Goal: Transaction & Acquisition: Obtain resource

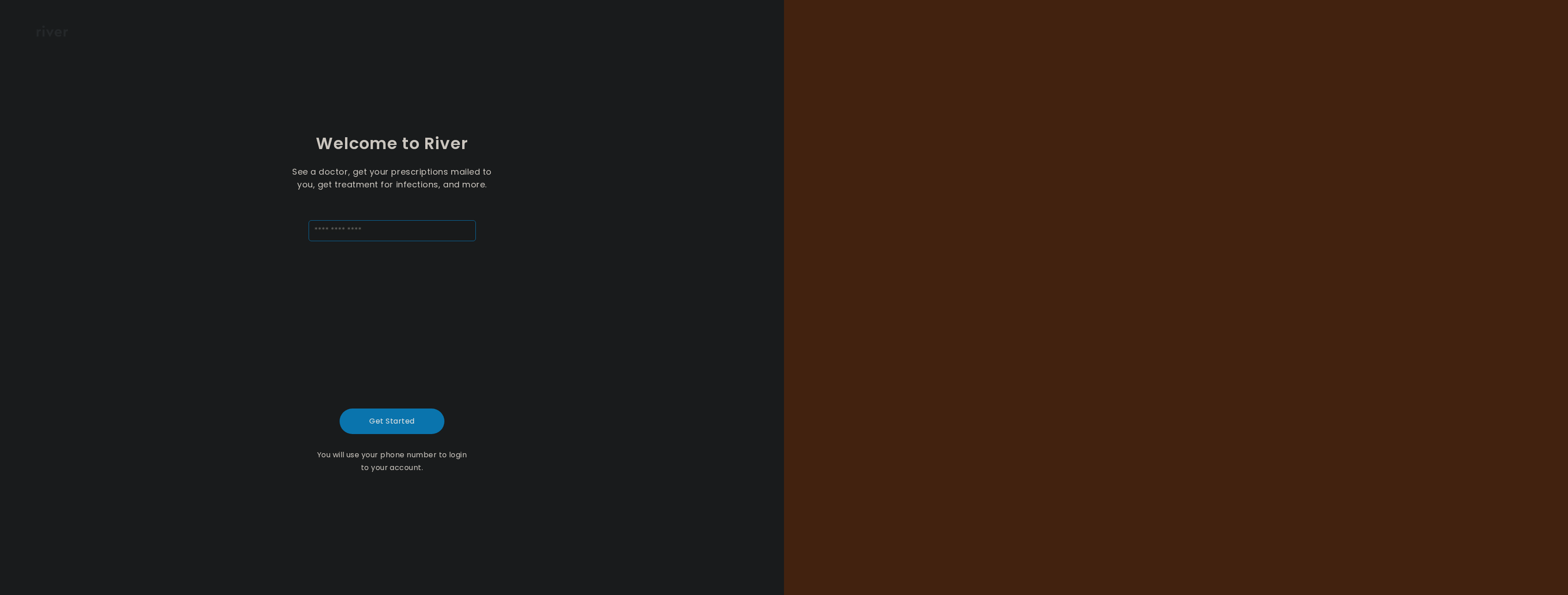
click at [344, 224] on input "tel" at bounding box center [392, 231] width 167 height 21
type input "**********"
click at [371, 419] on button "Get Started" at bounding box center [392, 421] width 105 height 25
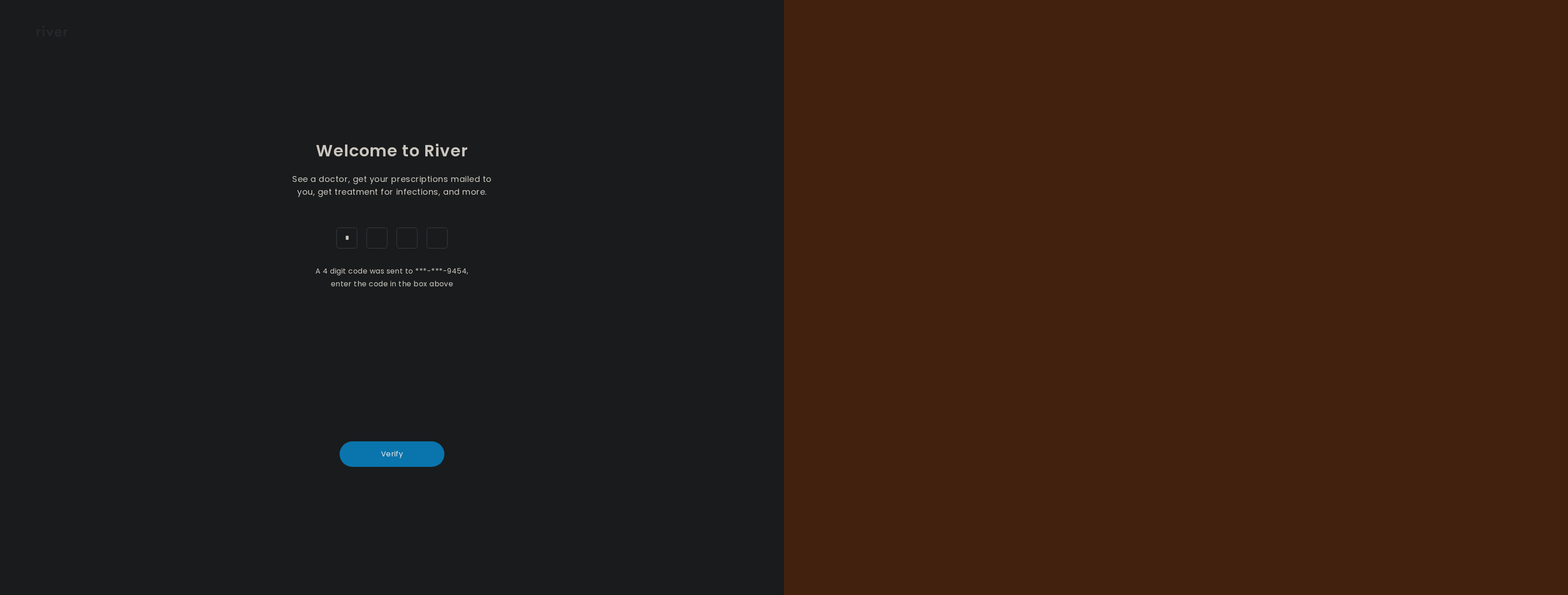
type input "*"
click at [407, 455] on button "Verify" at bounding box center [392, 454] width 105 height 25
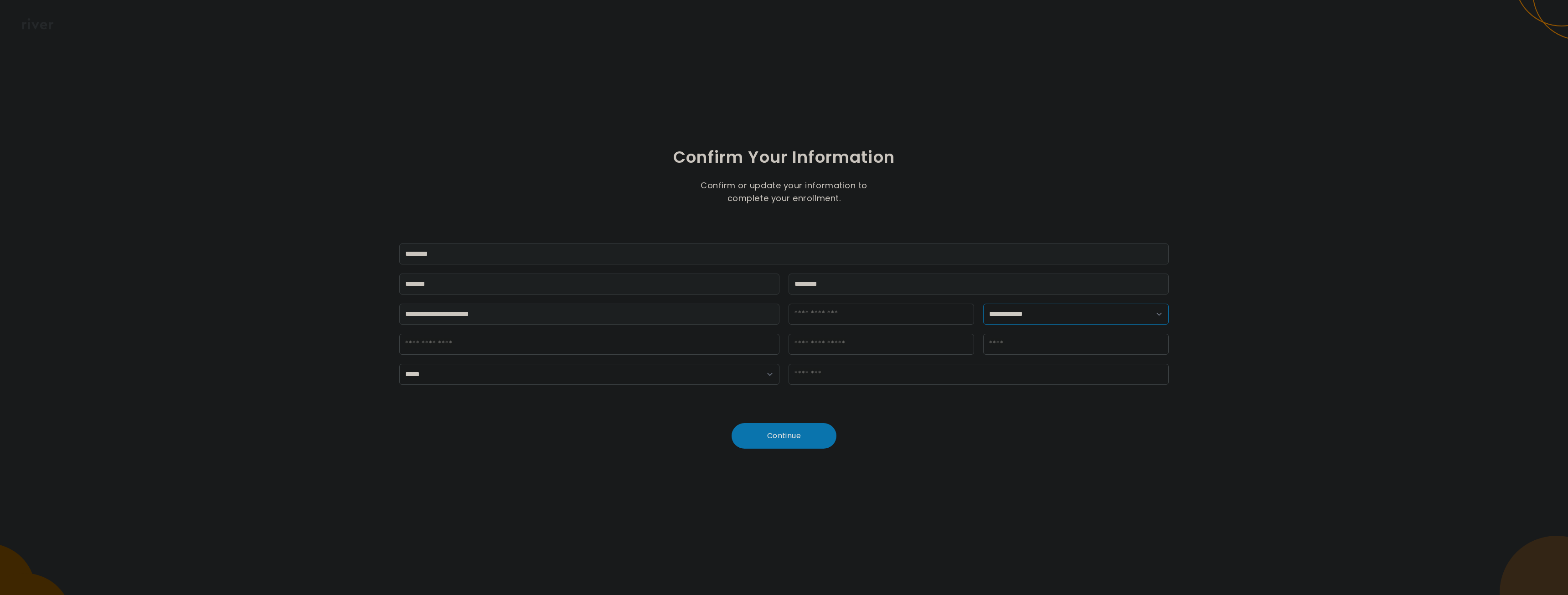
click at [1035, 311] on select "**********" at bounding box center [1076, 314] width 186 height 21
select select "******"
click at [983, 304] on select "**********" at bounding box center [1076, 314] width 186 height 21
click at [848, 317] on input "dateOfBirth" at bounding box center [882, 314] width 186 height 21
type input "**********"
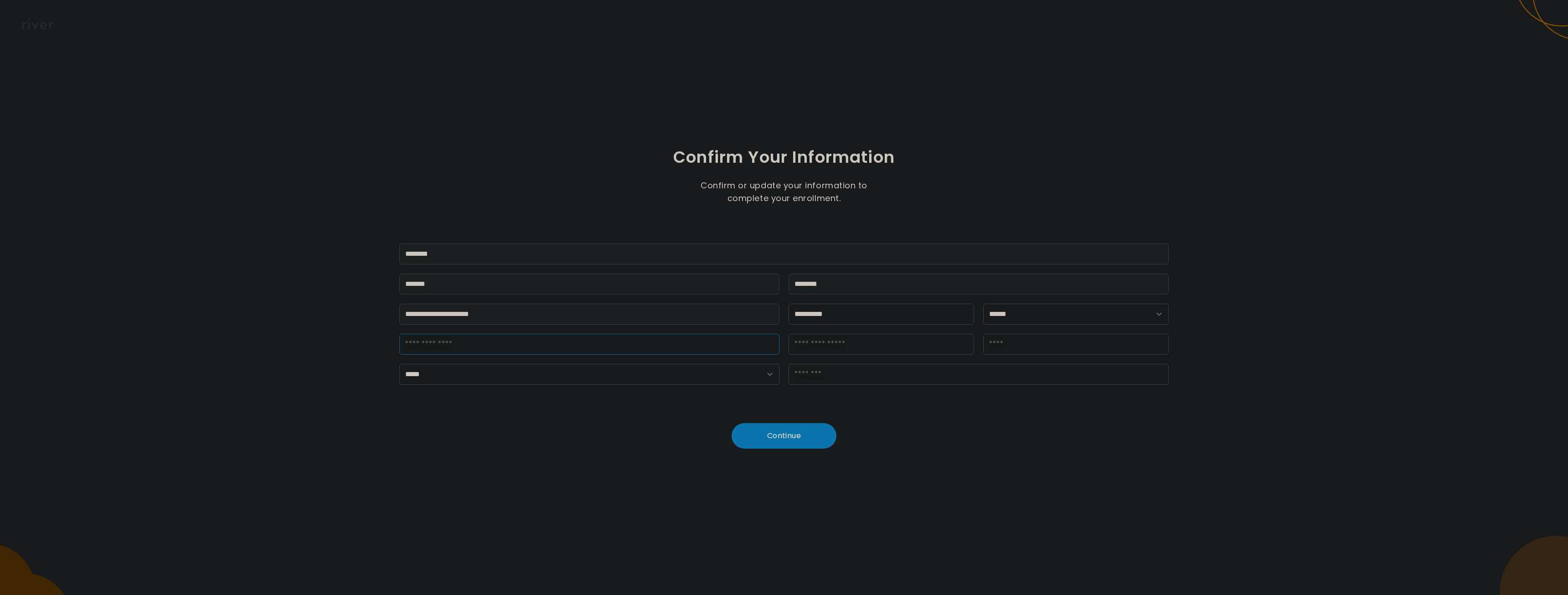
click at [592, 344] on input "streetAddress" at bounding box center [589, 344] width 380 height 21
type input "**********"
type input "*******"
select select "**"
type input "*****"
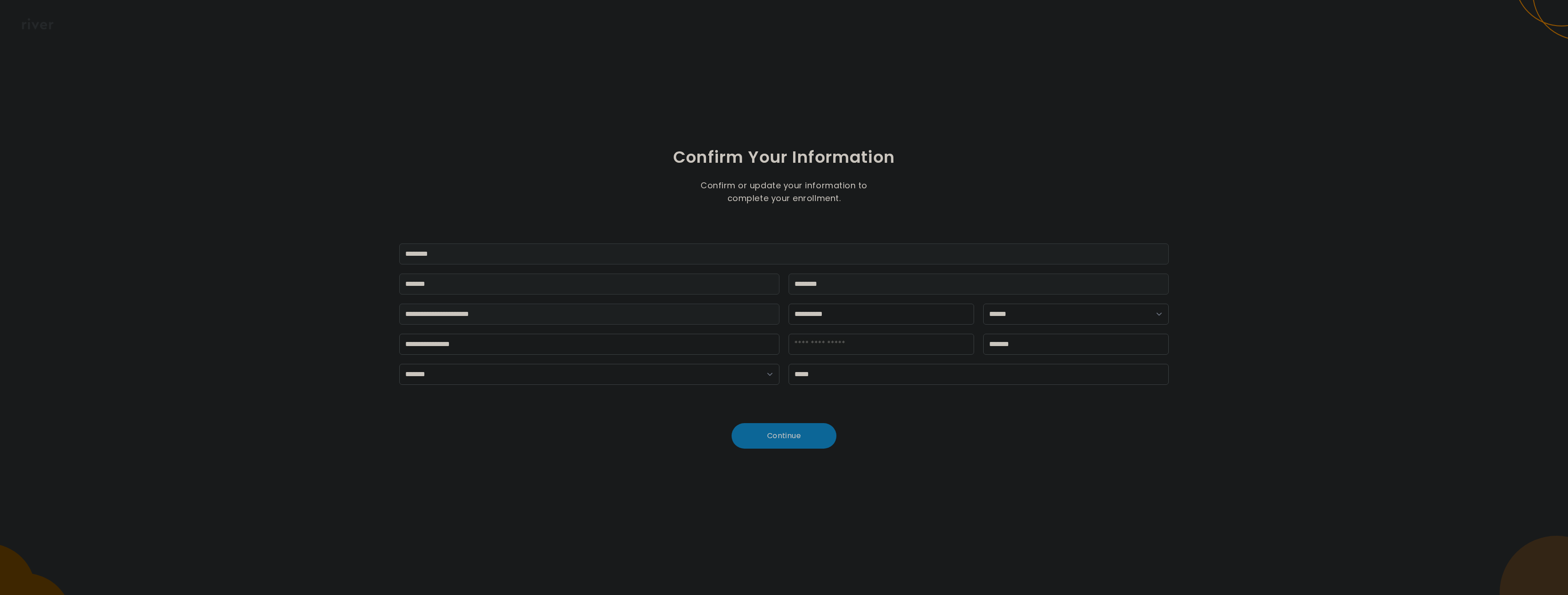
click at [784, 436] on button "Continue" at bounding box center [784, 435] width 105 height 25
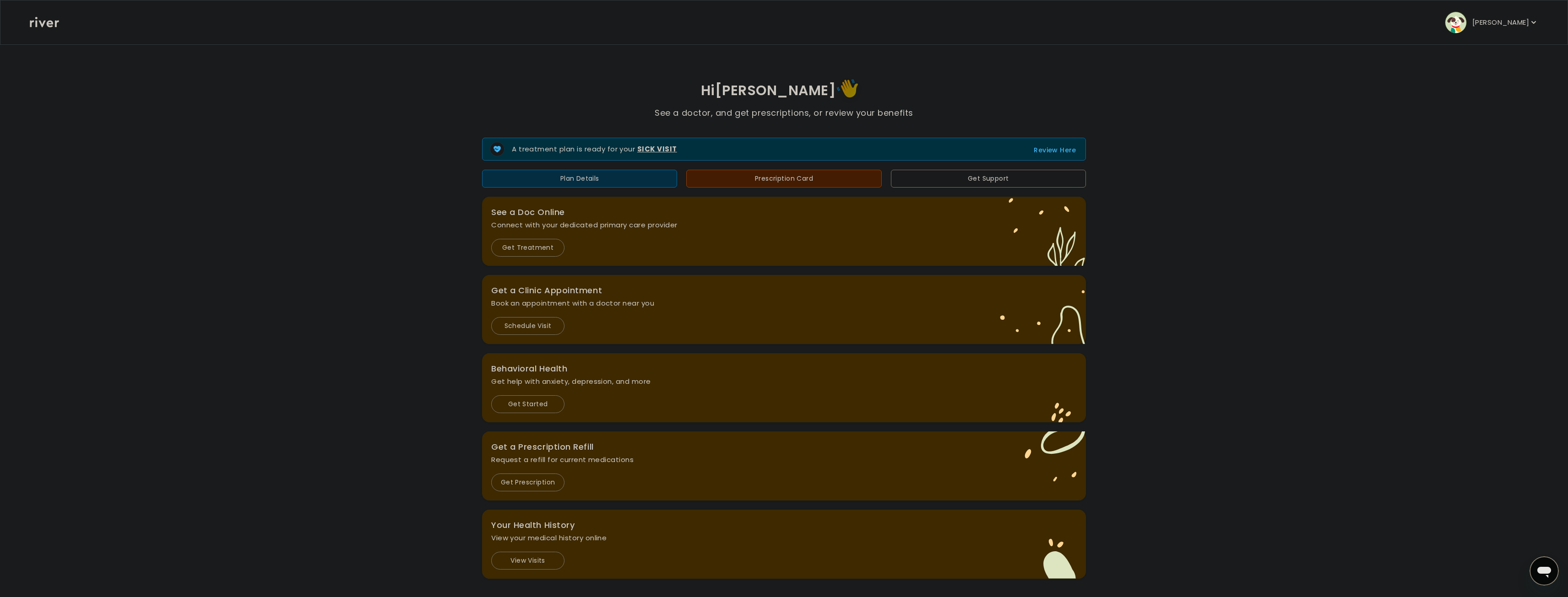
click at [1517, 25] on p "[PERSON_NAME]" at bounding box center [1500, 22] width 57 height 13
click at [1462, 44] on div "Profile" at bounding box center [1480, 49] width 114 height 21
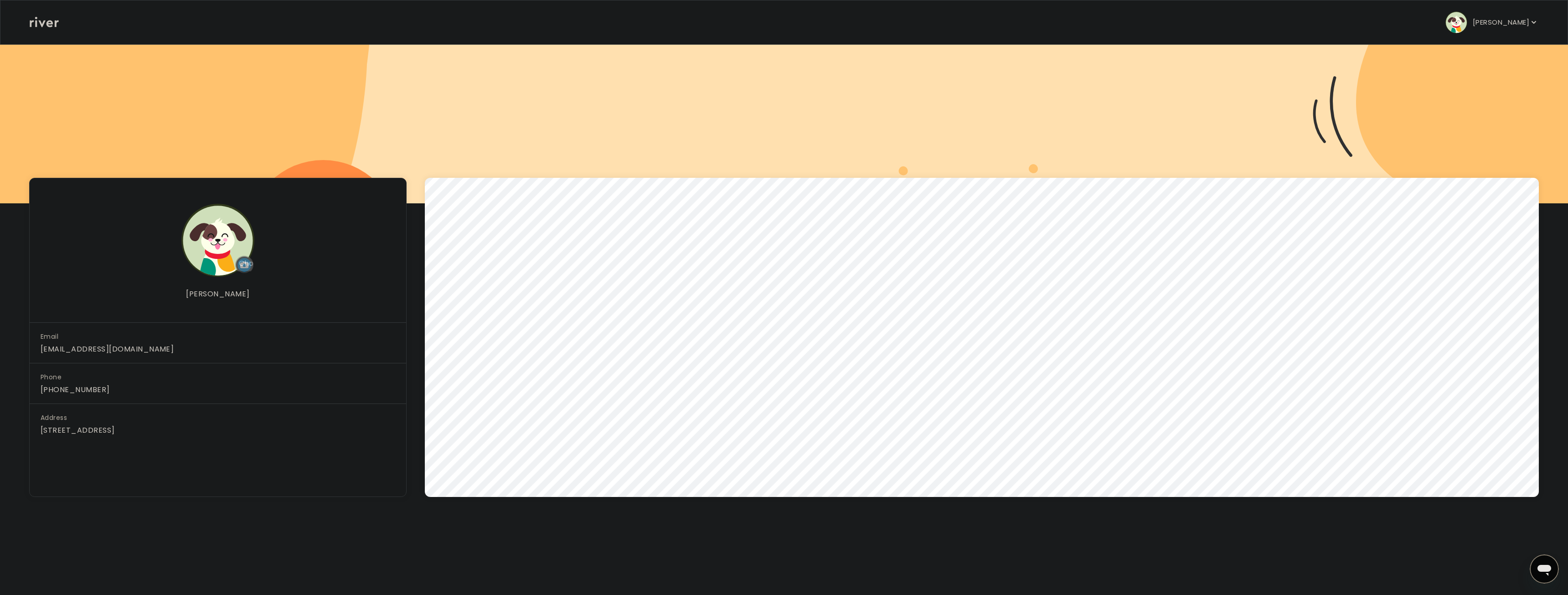
click at [1492, 26] on p "[PERSON_NAME]" at bounding box center [1500, 22] width 57 height 13
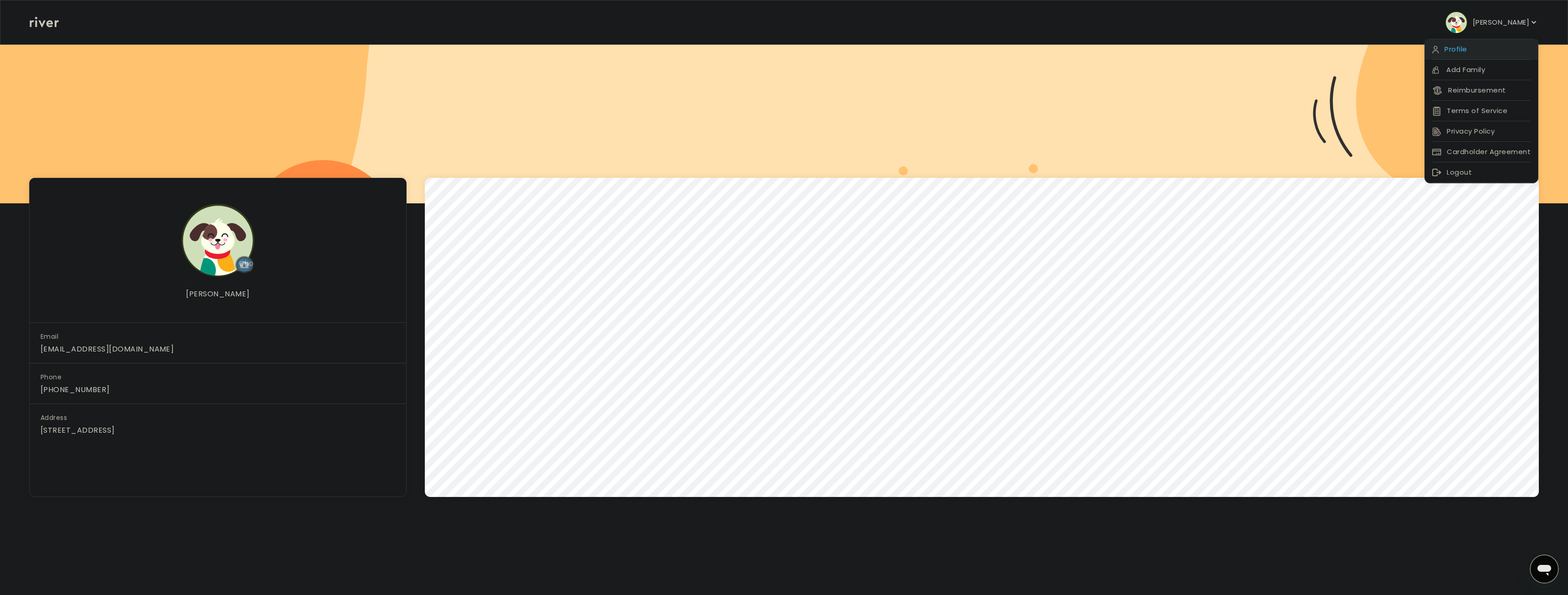
click at [1460, 48] on div "Profile" at bounding box center [1482, 49] width 113 height 20
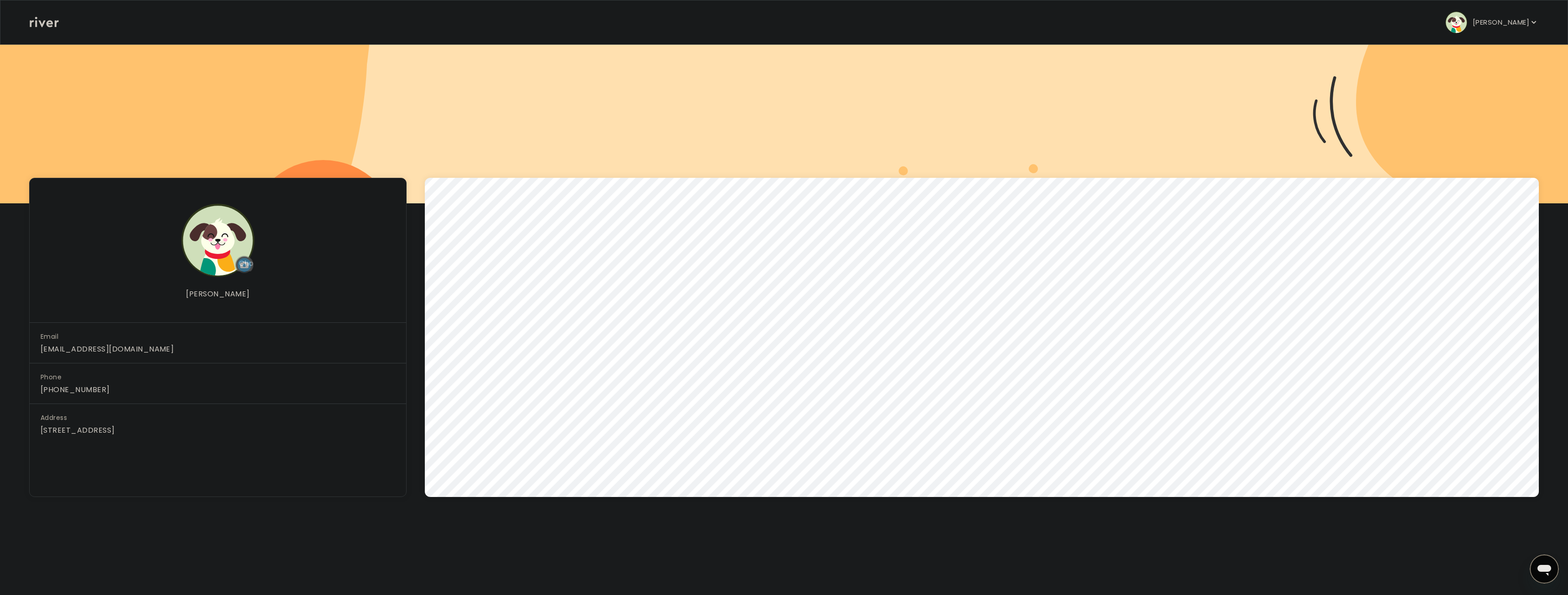
click at [46, 21] on icon at bounding box center [44, 21] width 29 height 10
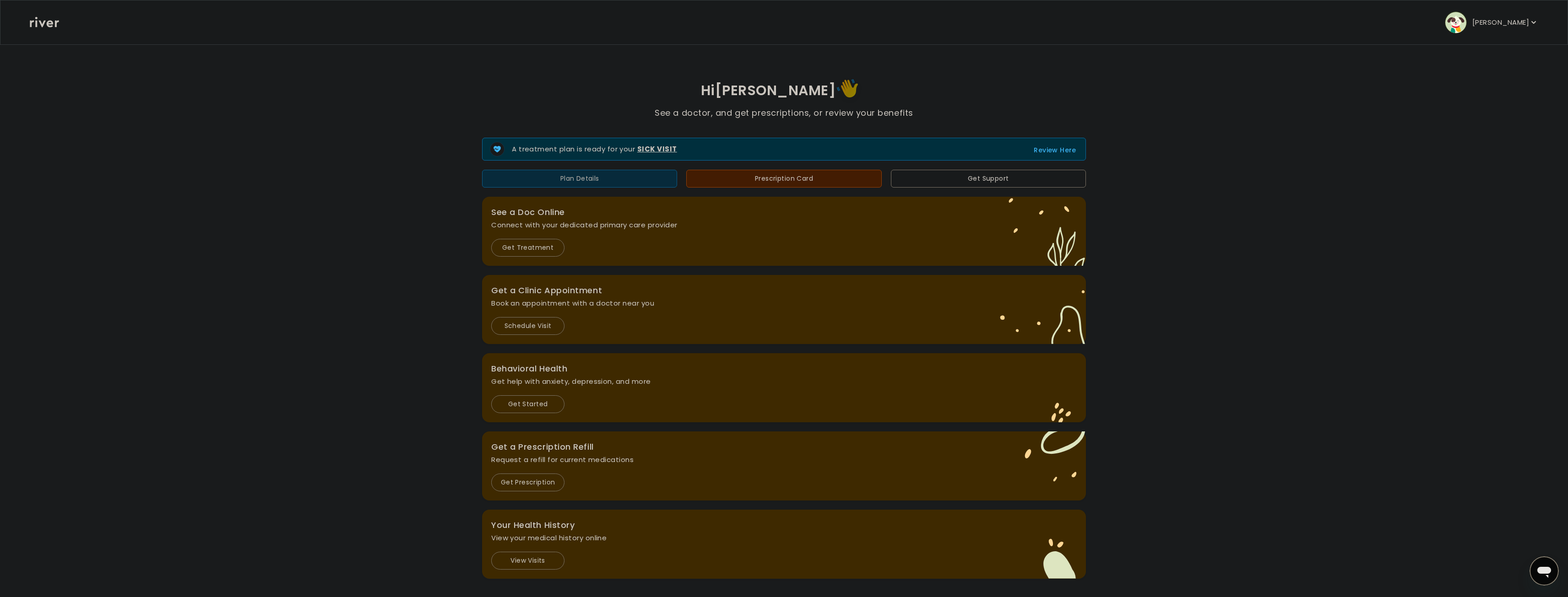
click at [610, 176] on button "Plan Details" at bounding box center [579, 178] width 195 height 18
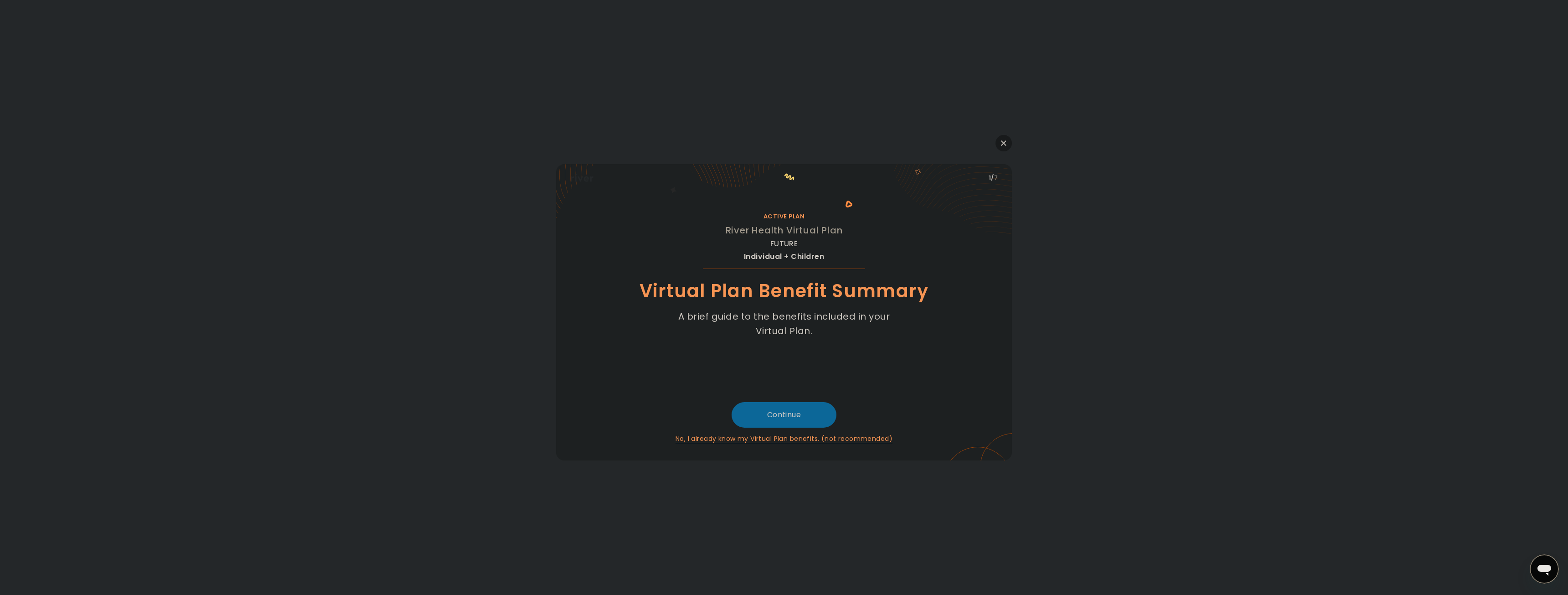
click at [791, 410] on button "Continue" at bounding box center [784, 415] width 105 height 25
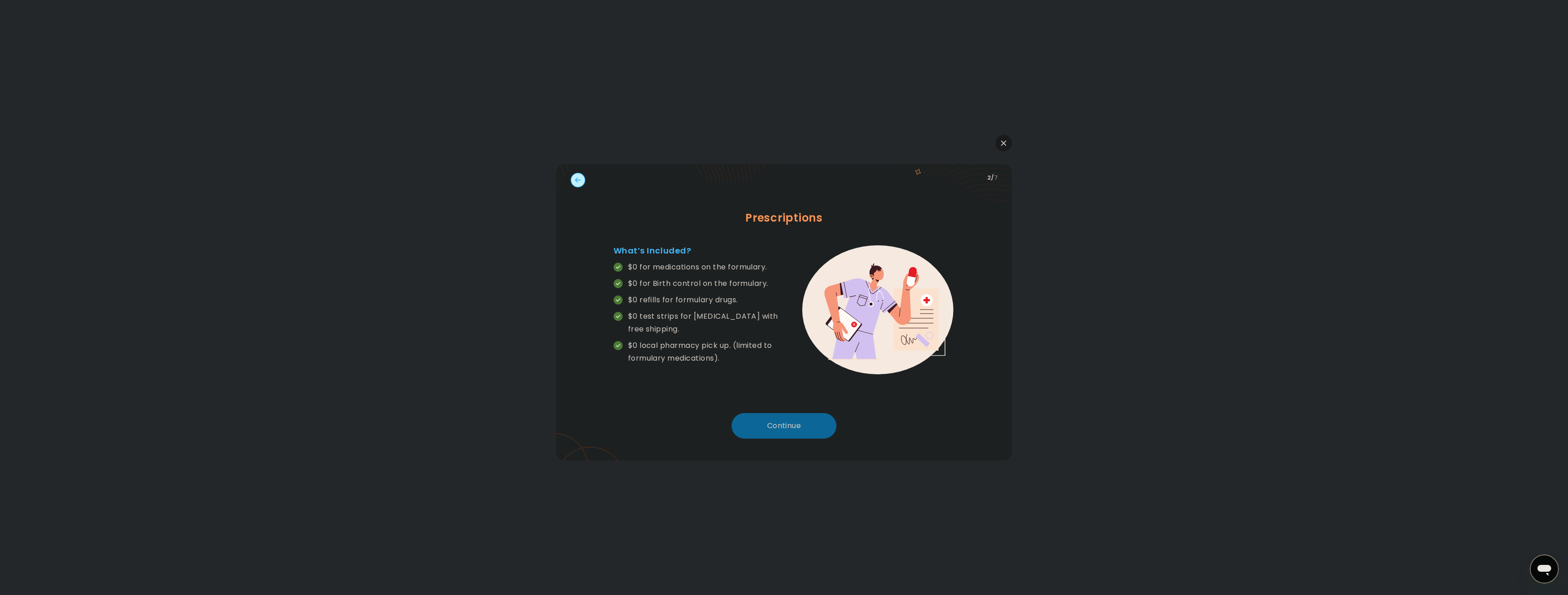
click at [789, 424] on button "Continue" at bounding box center [784, 426] width 105 height 25
click at [788, 424] on button "Continue" at bounding box center [784, 426] width 105 height 25
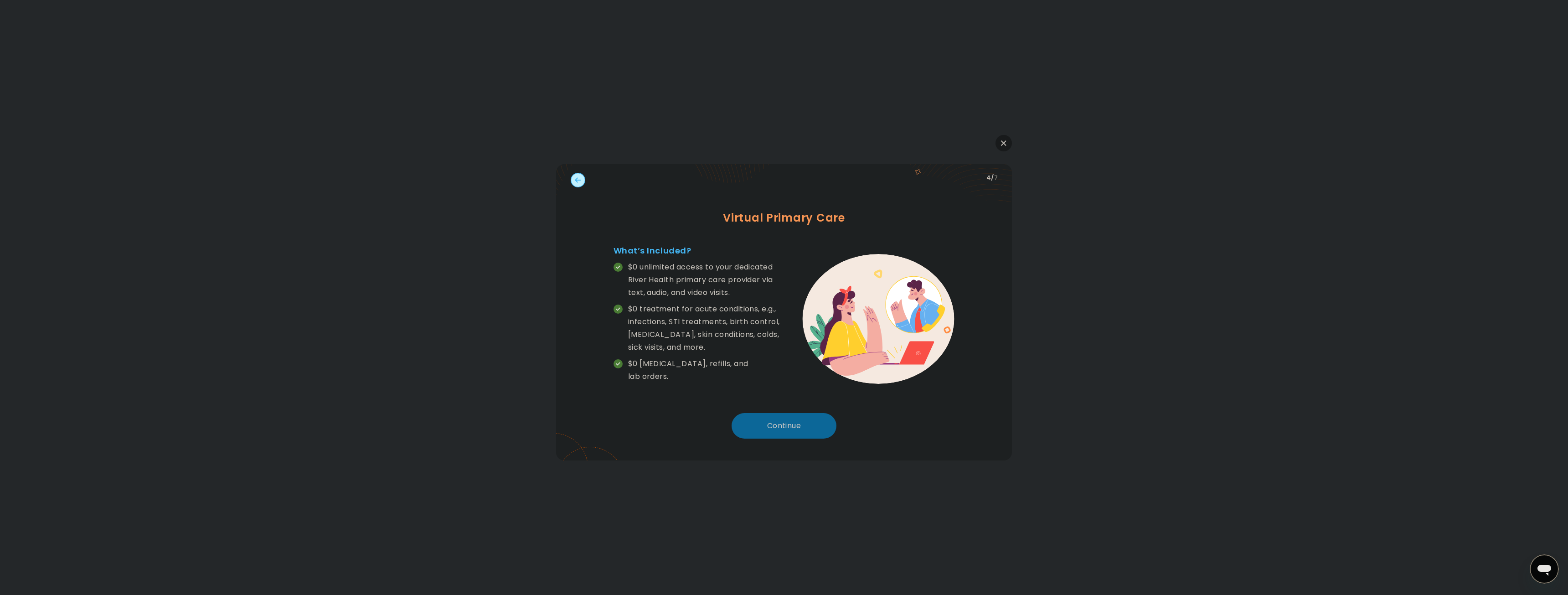
click at [788, 424] on button "Continue" at bounding box center [784, 426] width 105 height 25
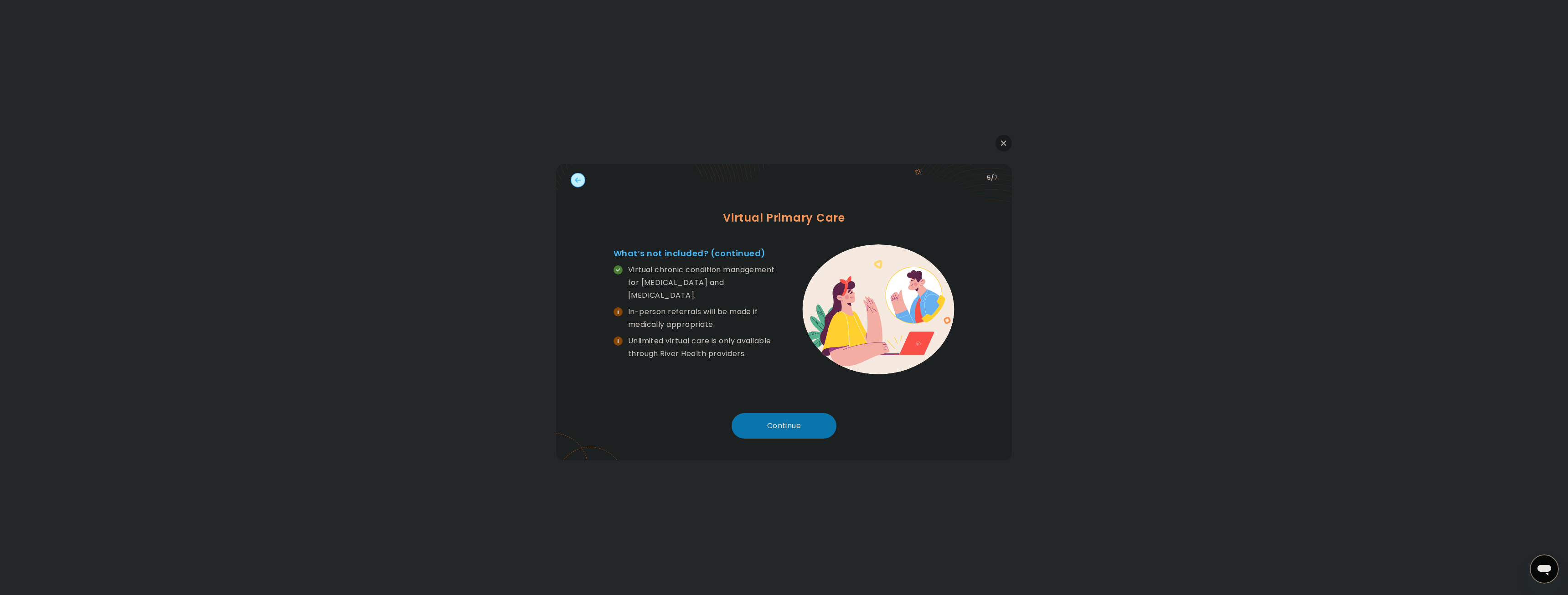
click at [578, 176] on circle "button" at bounding box center [578, 179] width 14 height 14
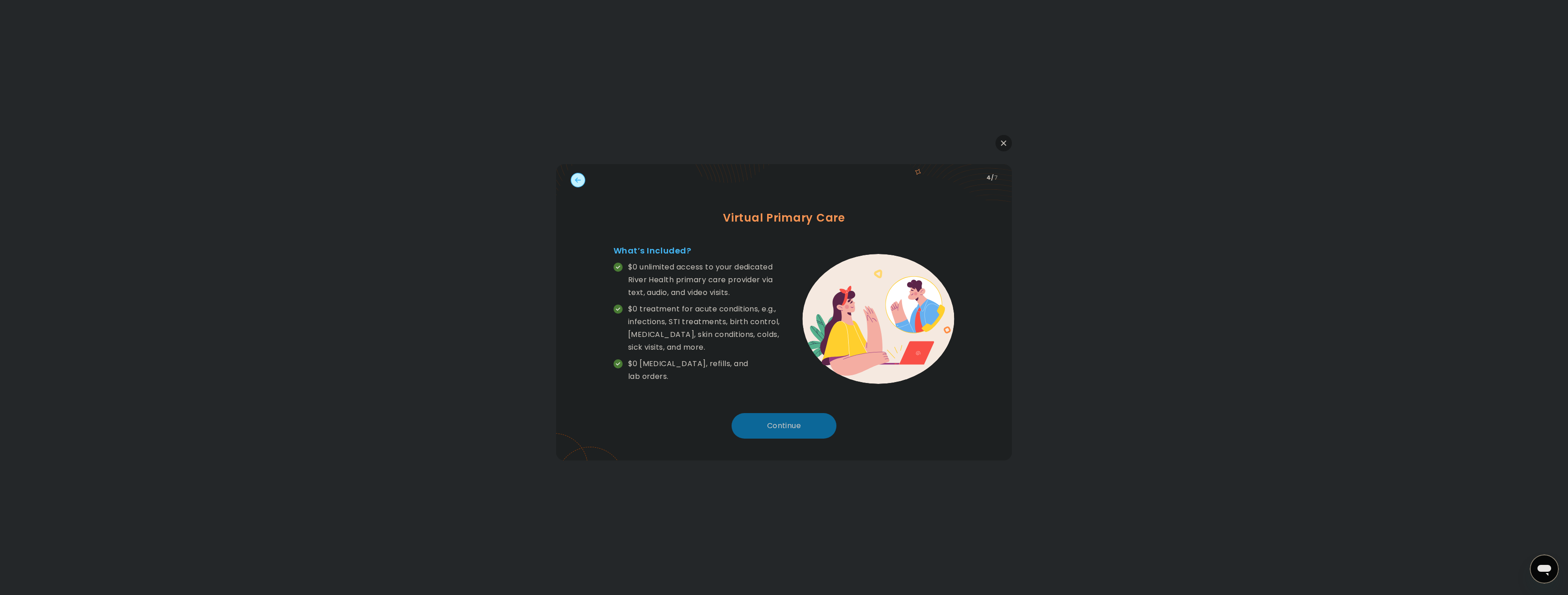
click at [777, 425] on button "Continue" at bounding box center [784, 426] width 105 height 25
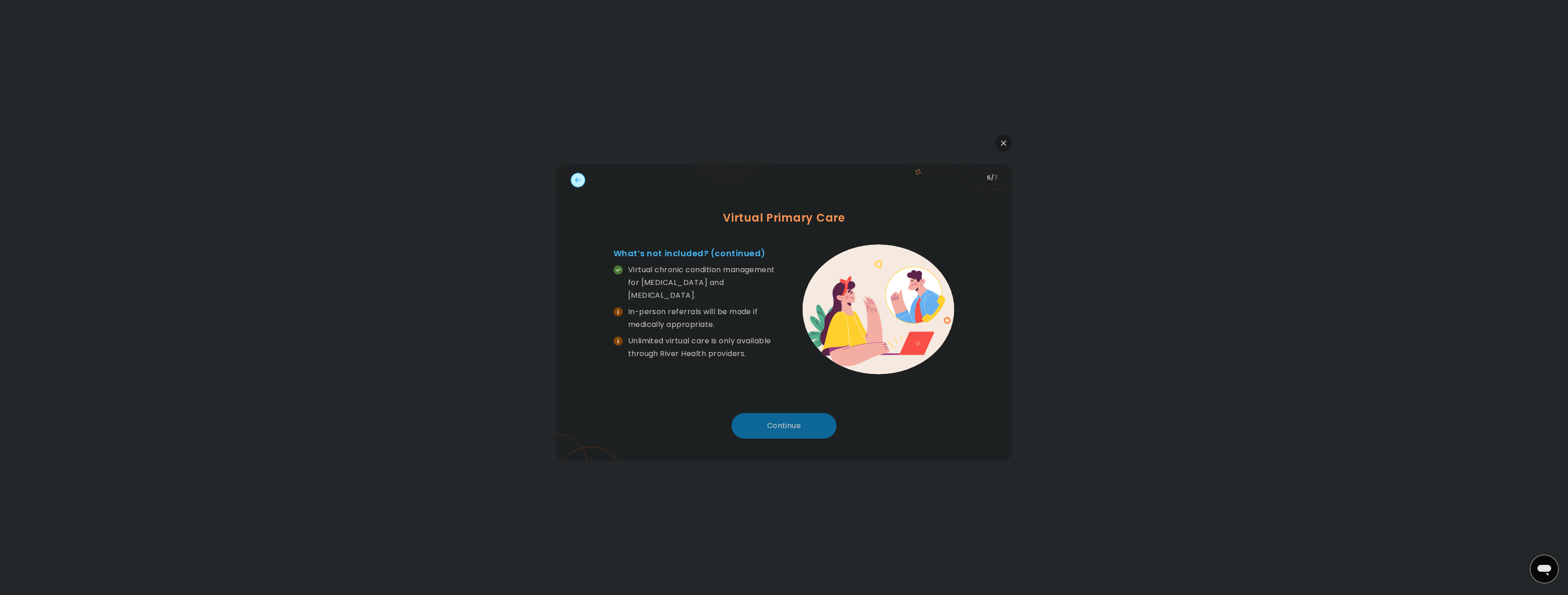
click at [777, 425] on button "Continue" at bounding box center [784, 426] width 105 height 25
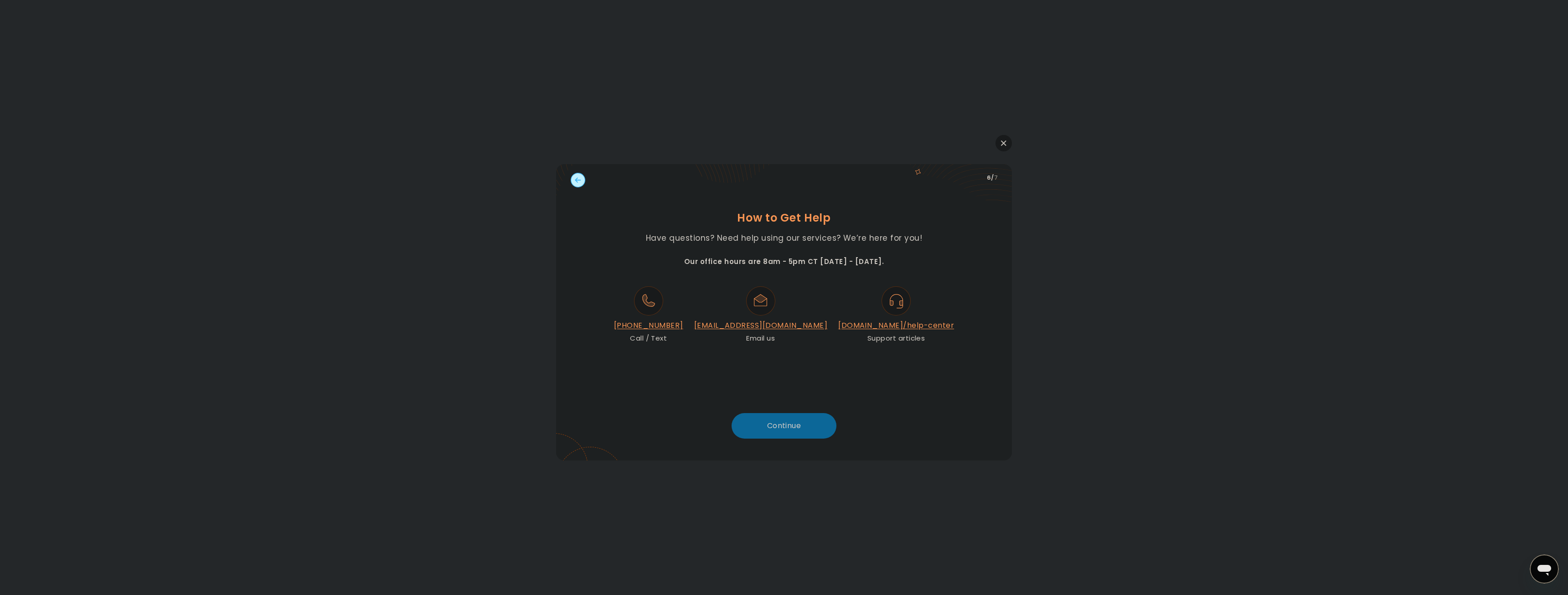
click at [777, 425] on button "Continue" at bounding box center [784, 426] width 105 height 25
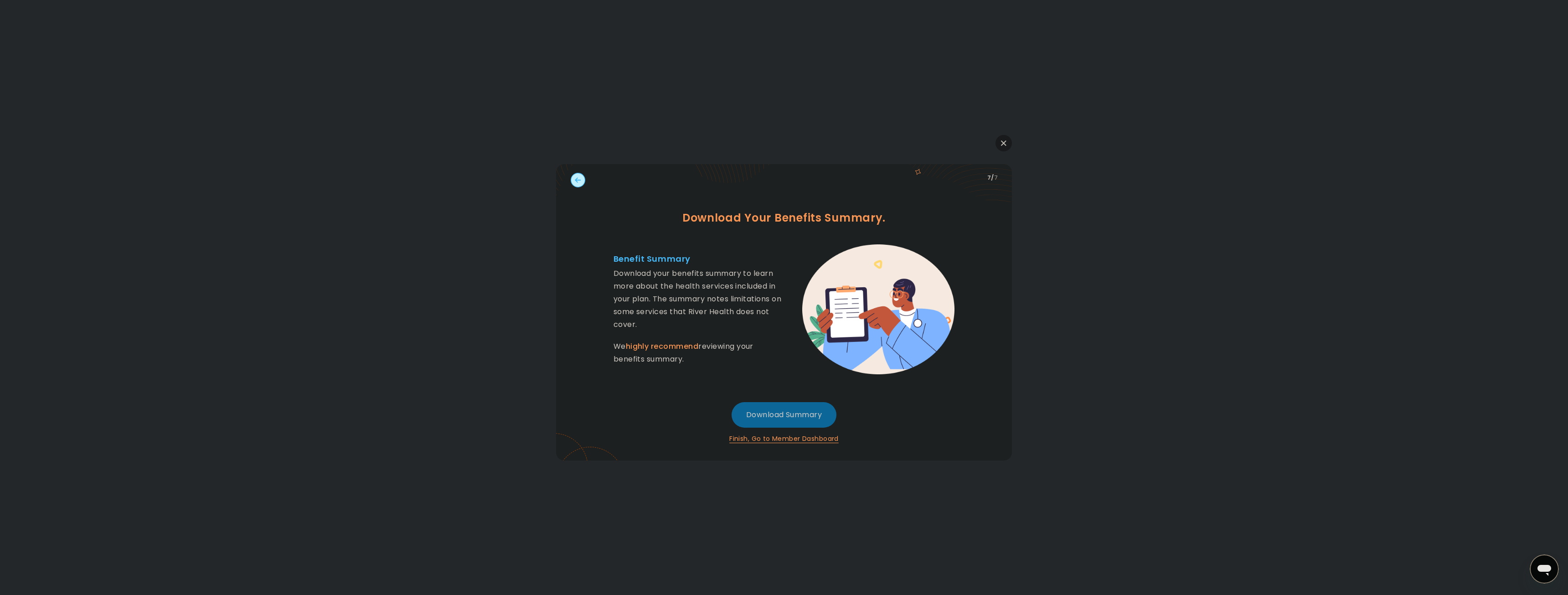
click at [778, 412] on button "Download Summary" at bounding box center [784, 415] width 105 height 25
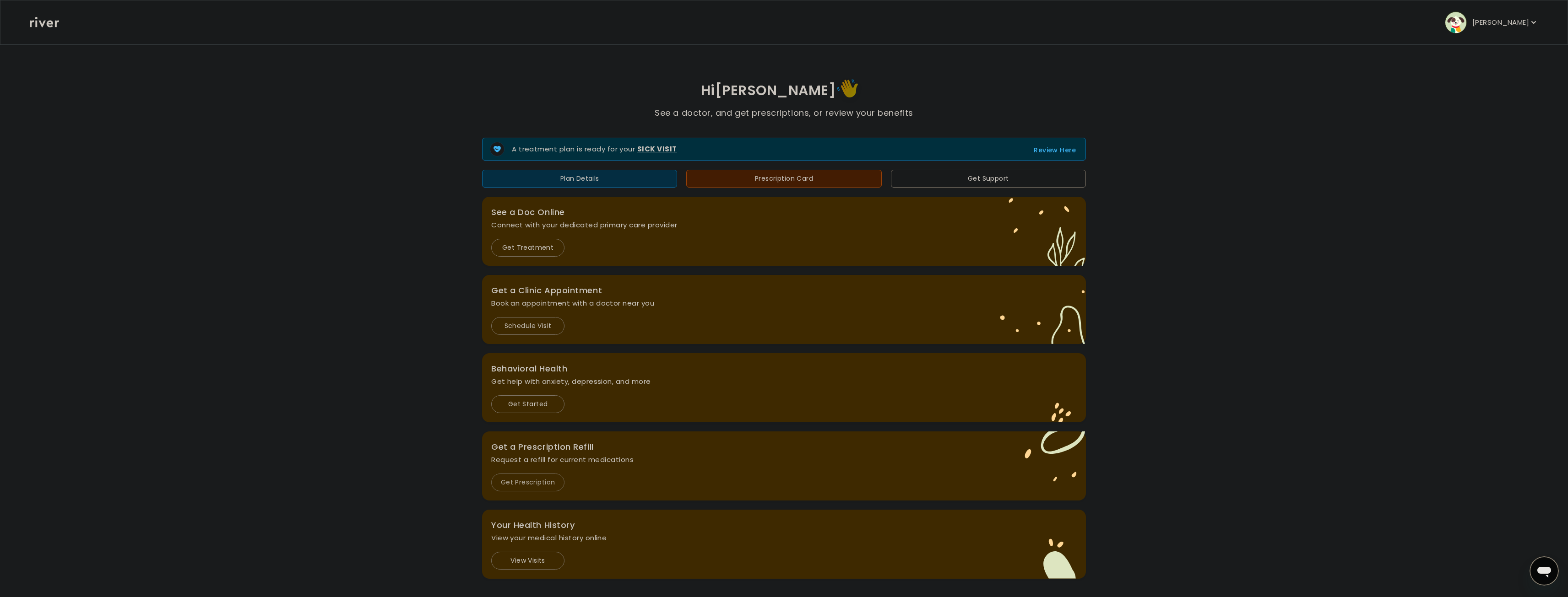
click at [539, 481] on button "Get Prescription" at bounding box center [527, 482] width 74 height 18
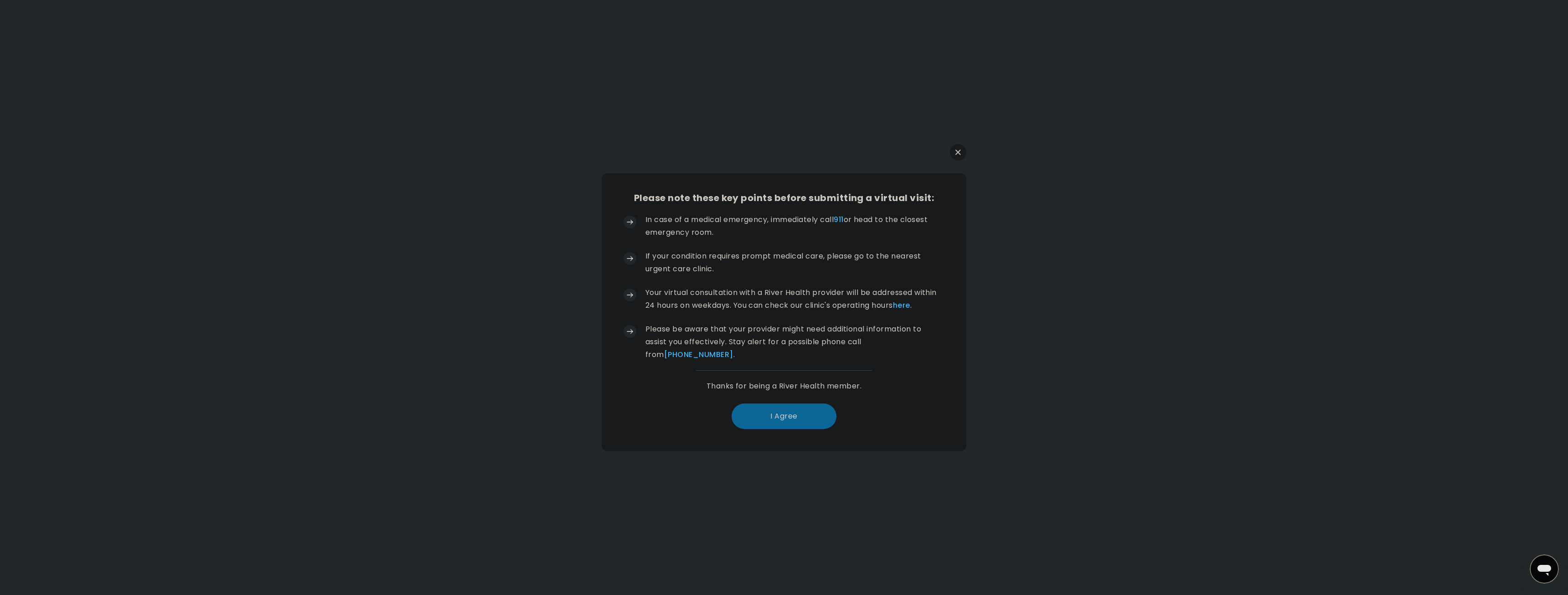
click at [772, 416] on button "I Agree" at bounding box center [784, 416] width 105 height 25
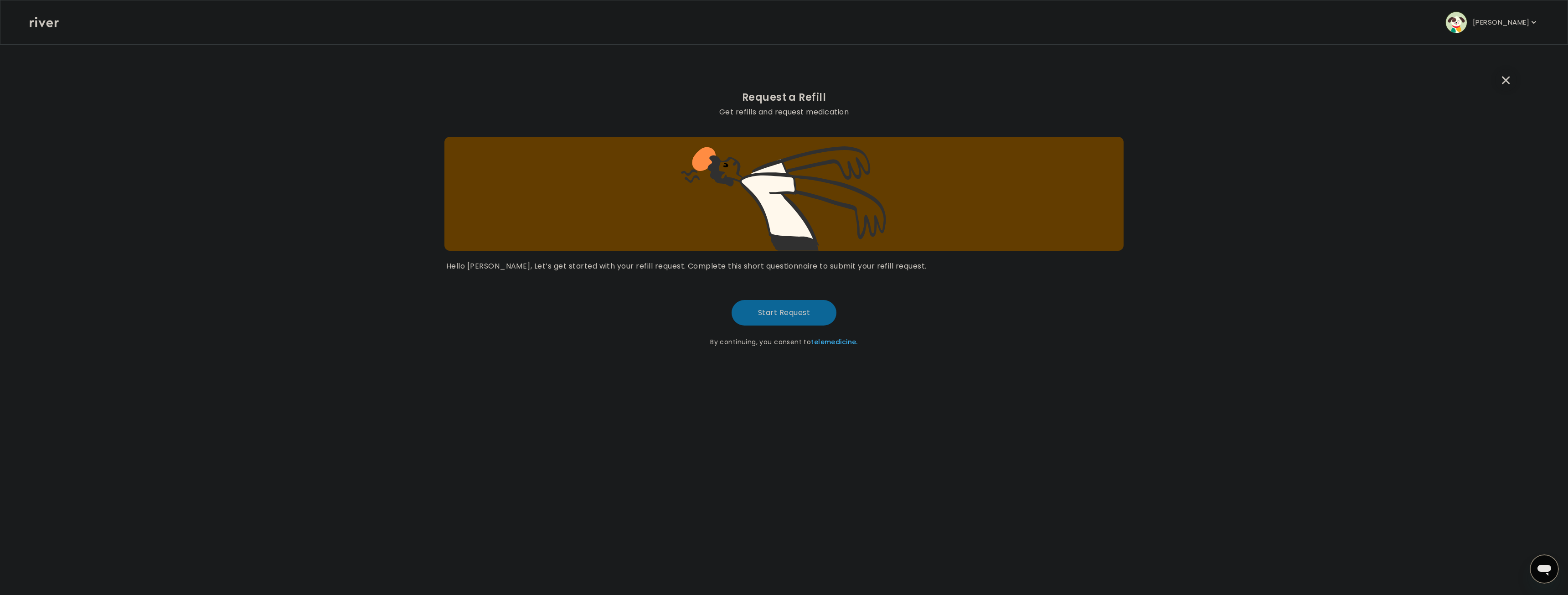
click at [771, 311] on button "Start Request" at bounding box center [784, 312] width 105 height 25
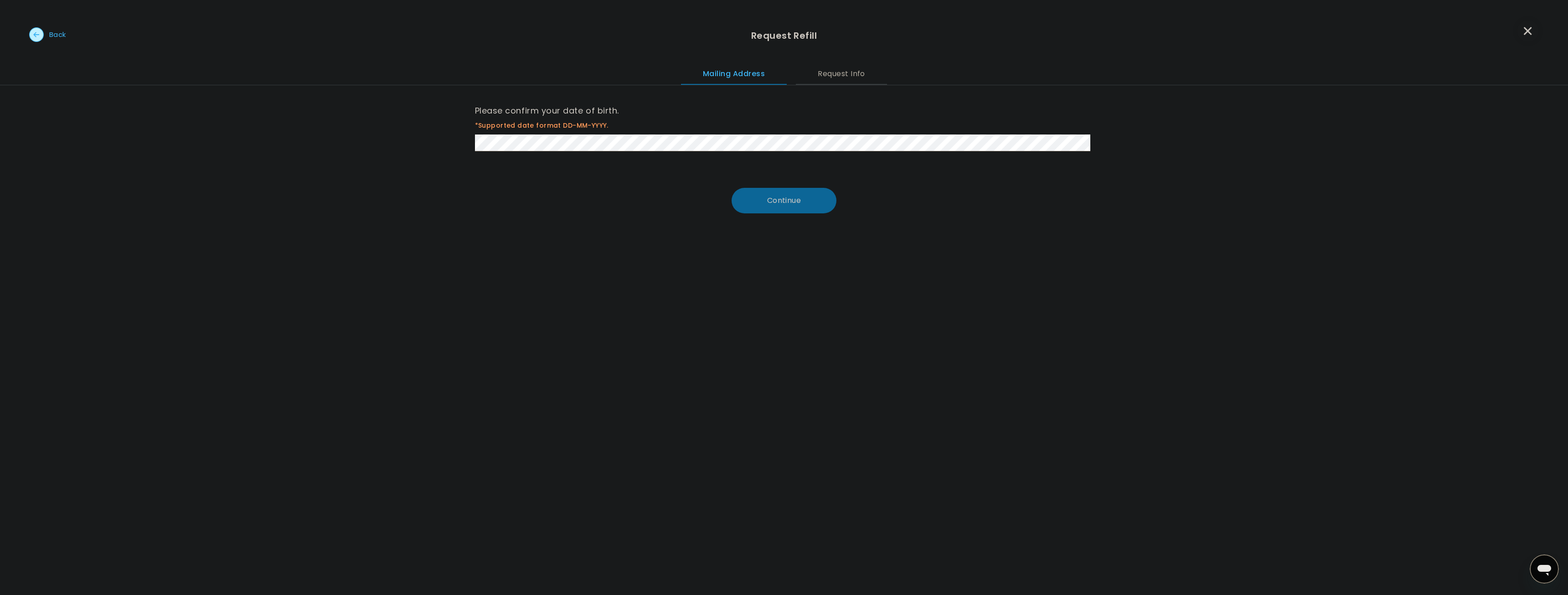
click at [765, 203] on button "Continue" at bounding box center [784, 200] width 105 height 25
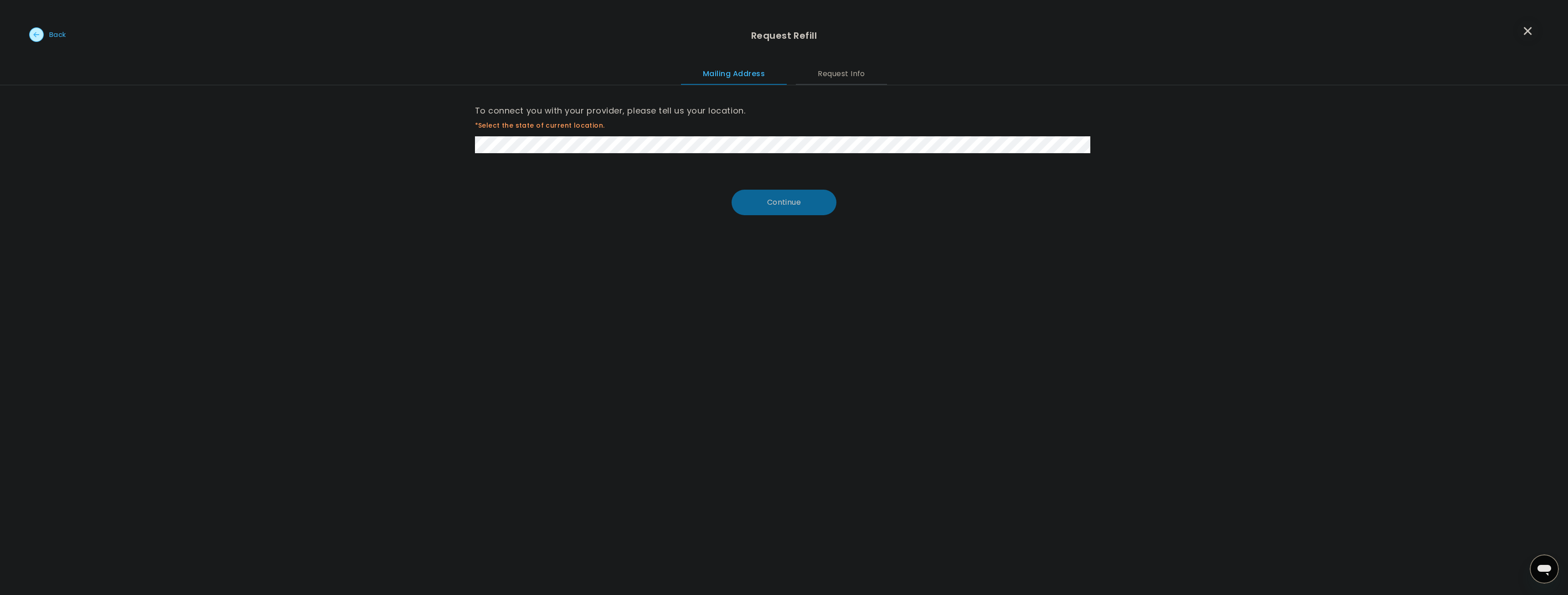
click at [758, 196] on button "Continue" at bounding box center [784, 202] width 105 height 25
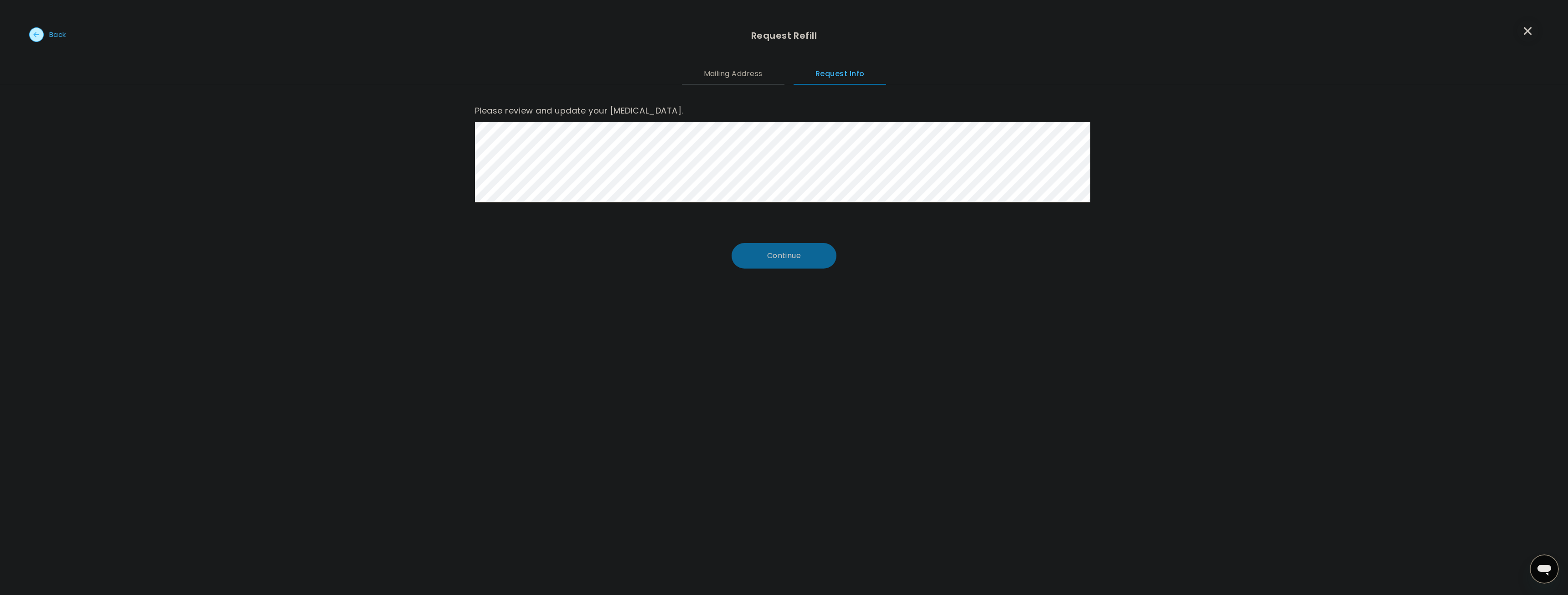
click at [767, 248] on button "Continue" at bounding box center [784, 256] width 105 height 25
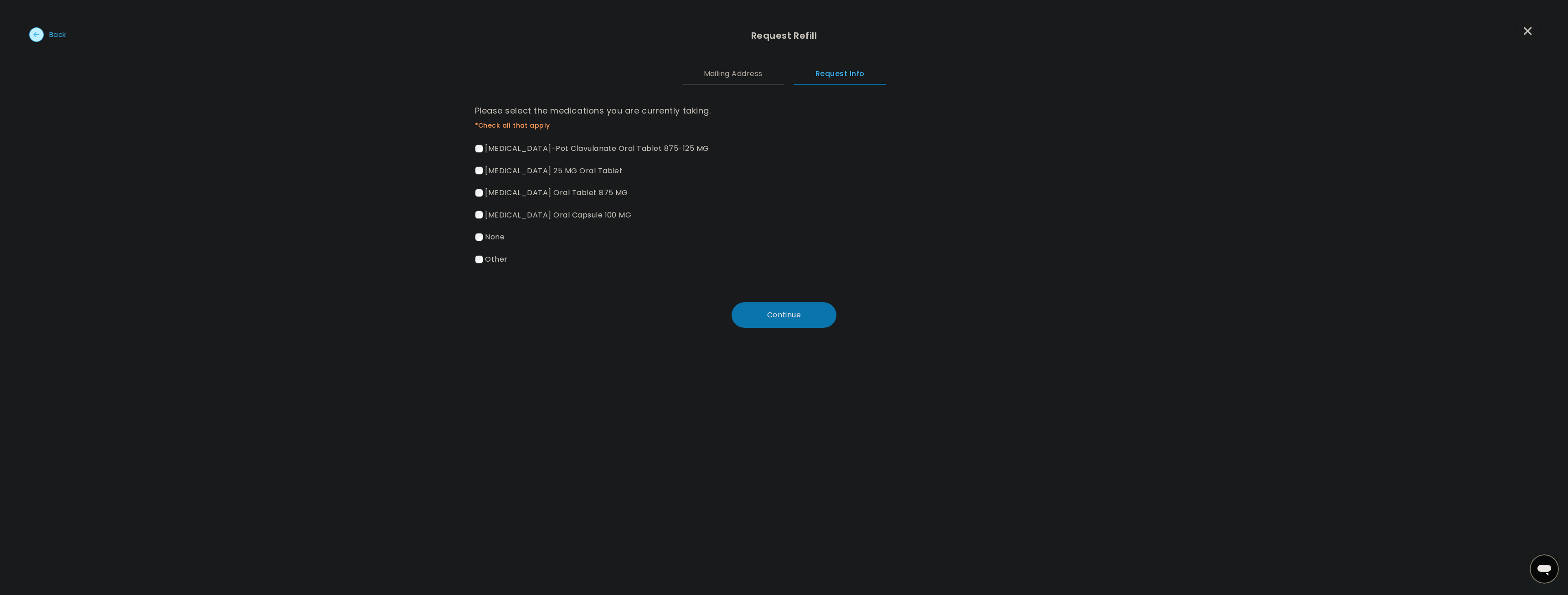
click at [586, 168] on span "metoprolol tartrate 25 MG Oral Tablet" at bounding box center [554, 170] width 137 height 10
drag, startPoint x: 778, startPoint y: 312, endPoint x: 772, endPoint y: 311, distance: 6.1
click at [777, 312] on button "Continue" at bounding box center [784, 314] width 105 height 25
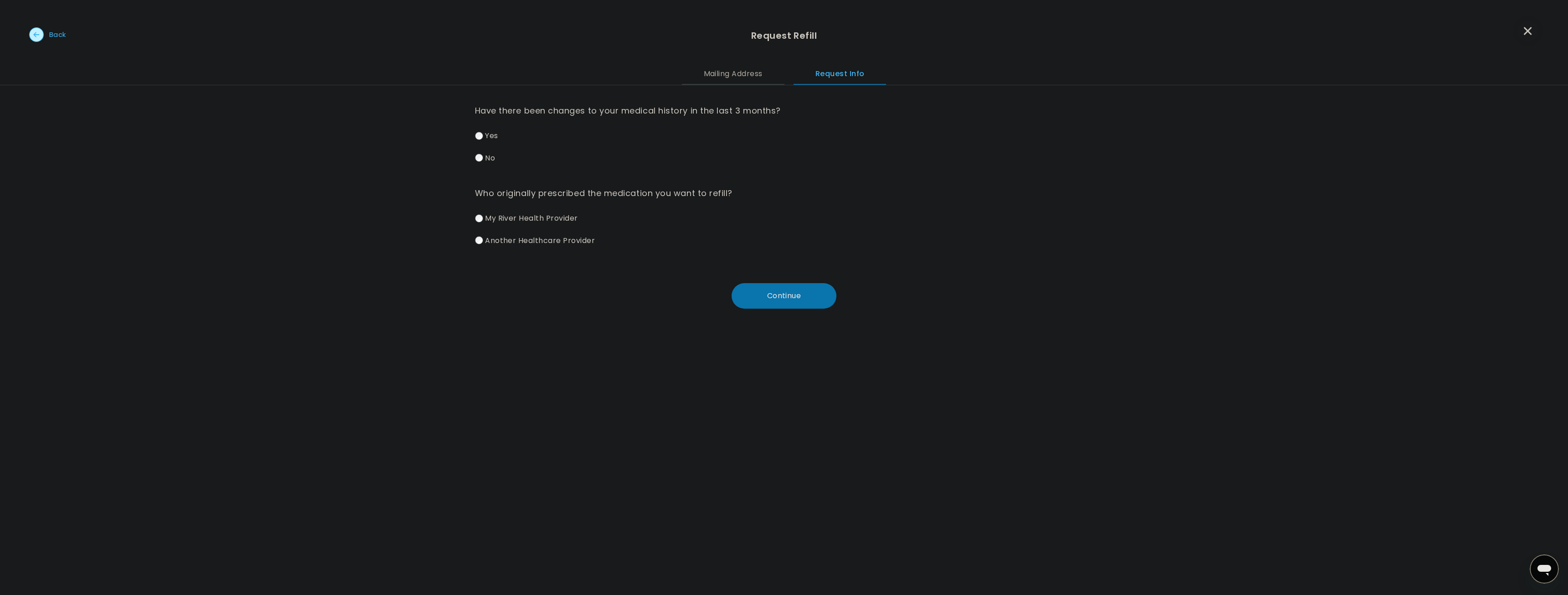
click at [477, 213] on label "My River Health Provider" at bounding box center [784, 218] width 619 height 13
click at [769, 290] on button "Continue" at bounding box center [784, 296] width 105 height 25
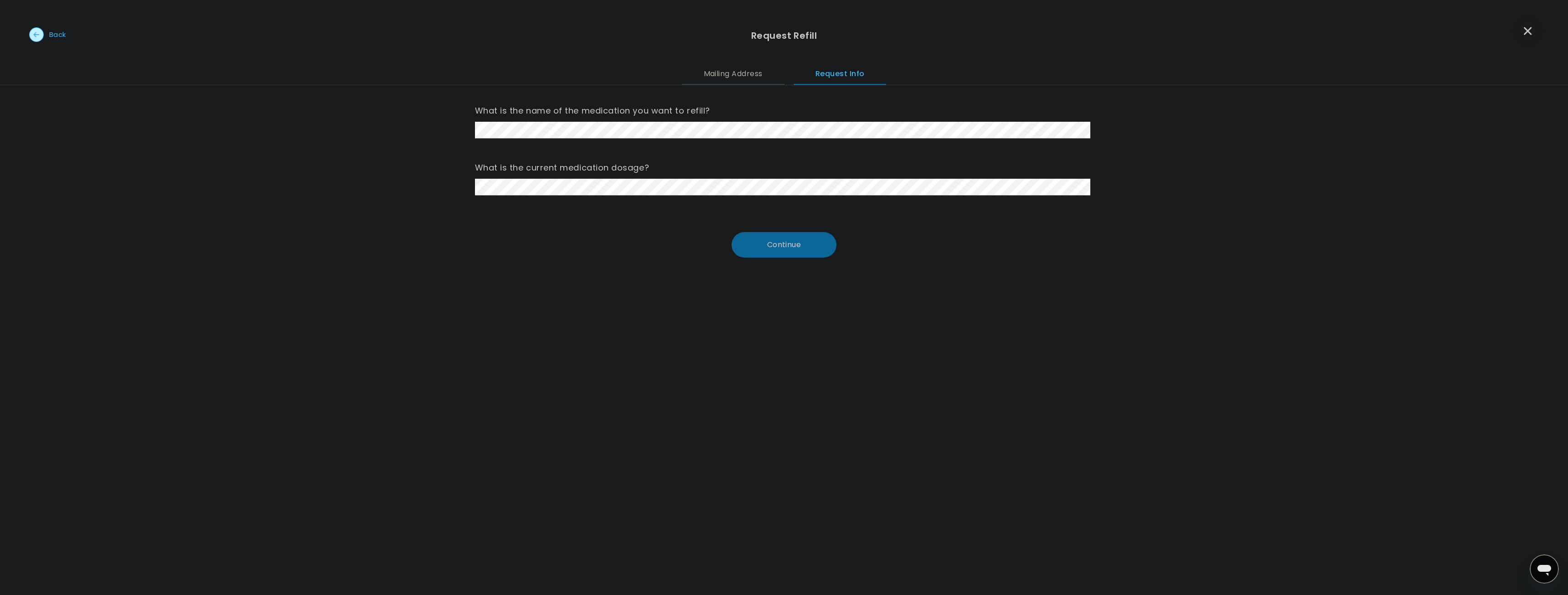
click at [791, 245] on button "Continue" at bounding box center [784, 245] width 105 height 25
click at [788, 245] on button "Continue" at bounding box center [784, 245] width 105 height 25
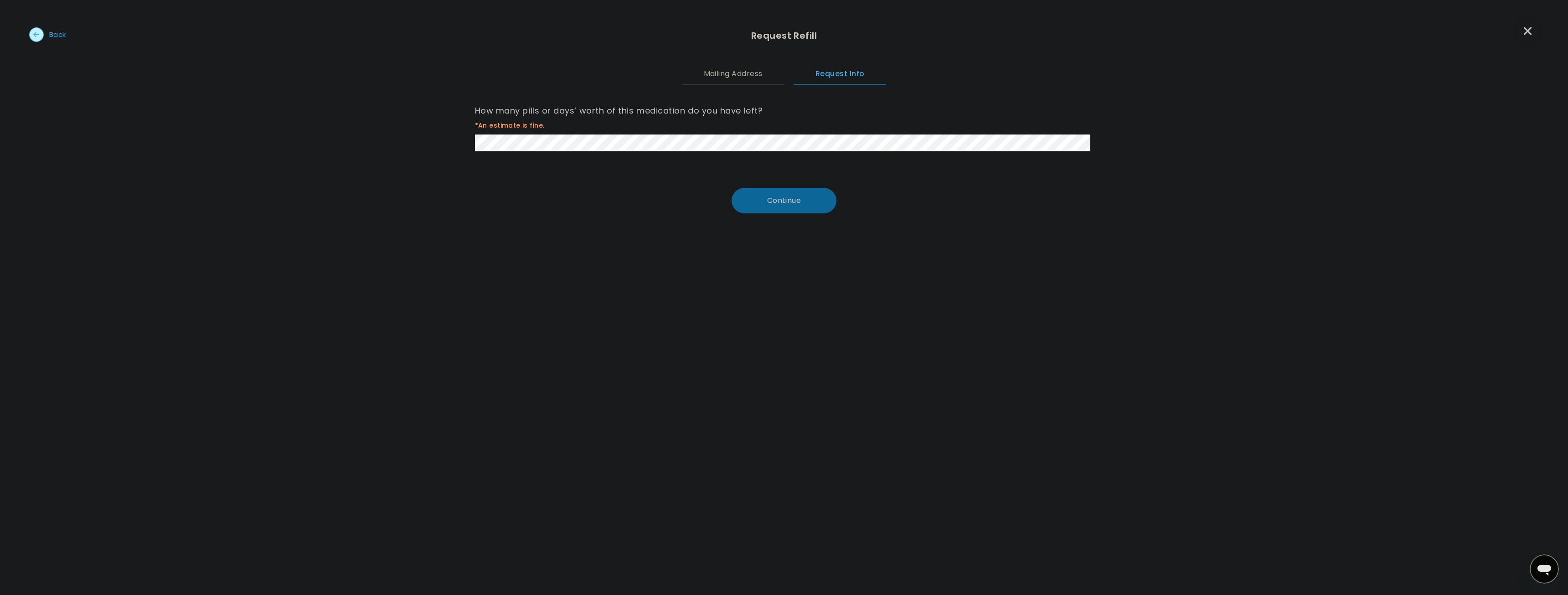
click at [784, 198] on button "Continue" at bounding box center [784, 200] width 105 height 25
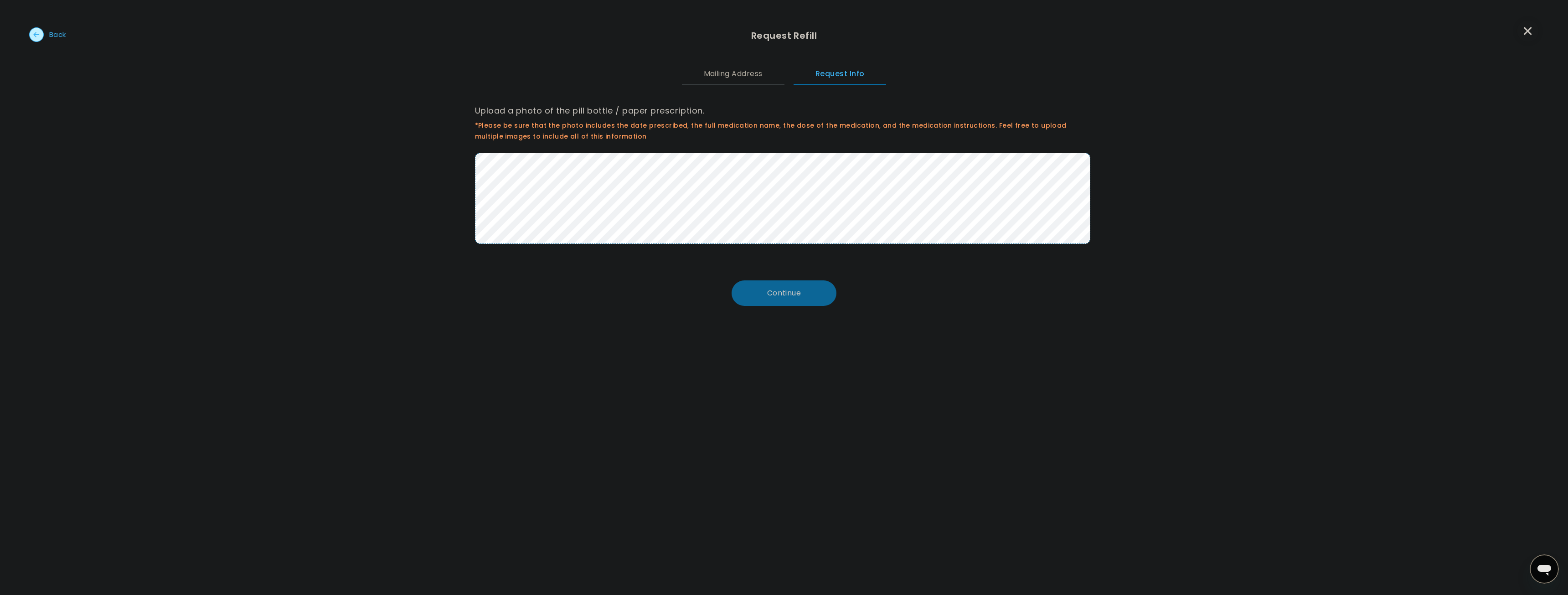
click at [782, 298] on button "Continue" at bounding box center [784, 293] width 105 height 25
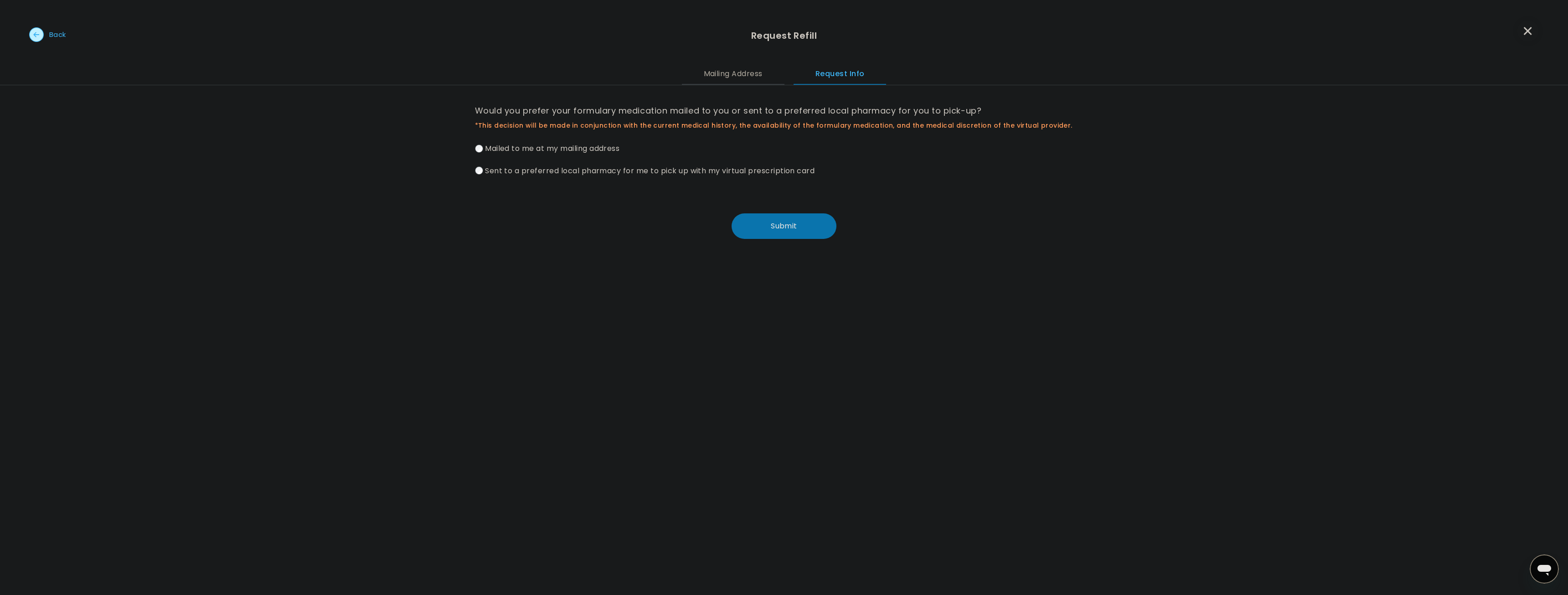
click at [623, 171] on span "Sent to a preferred local pharmacy for me to pick up with my virtual prescripti…" at bounding box center [649, 170] width 330 height 10
click at [775, 229] on button "Submit" at bounding box center [784, 226] width 105 height 25
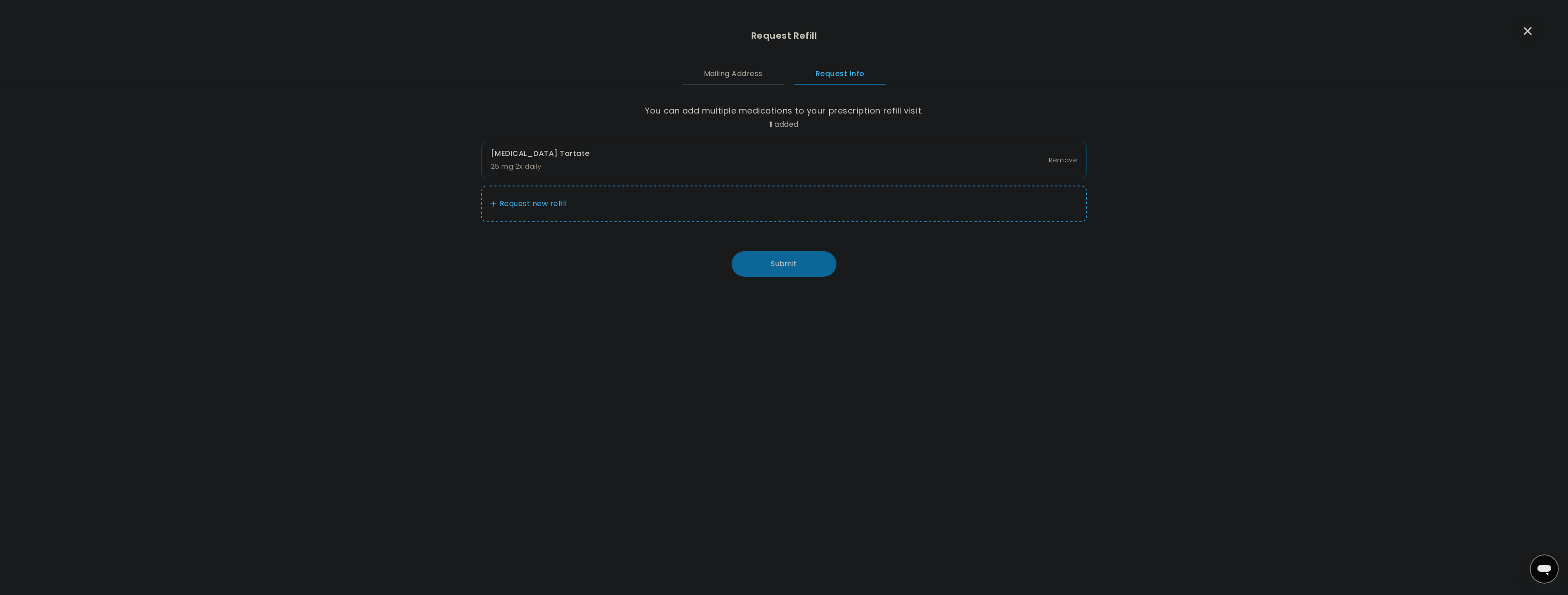
click at [783, 265] on button "Submit" at bounding box center [784, 263] width 105 height 25
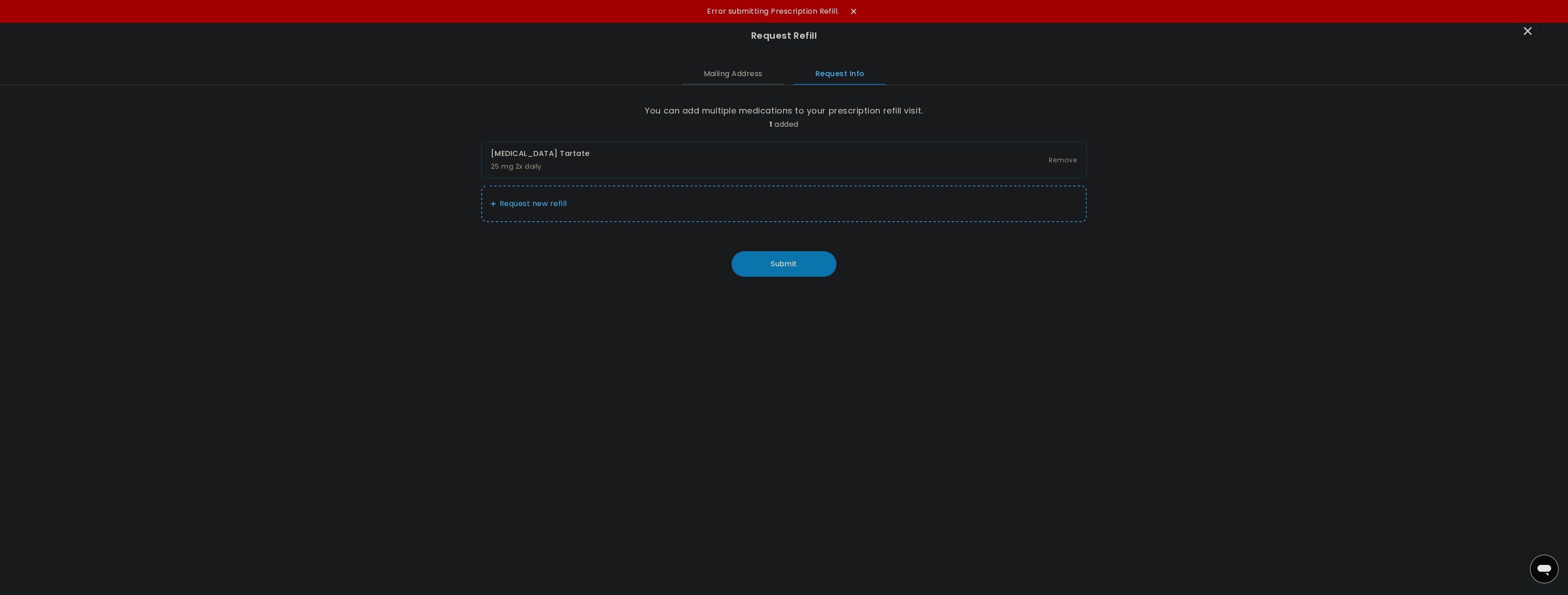
click at [854, 8] on icon at bounding box center [854, 11] width 6 height 6
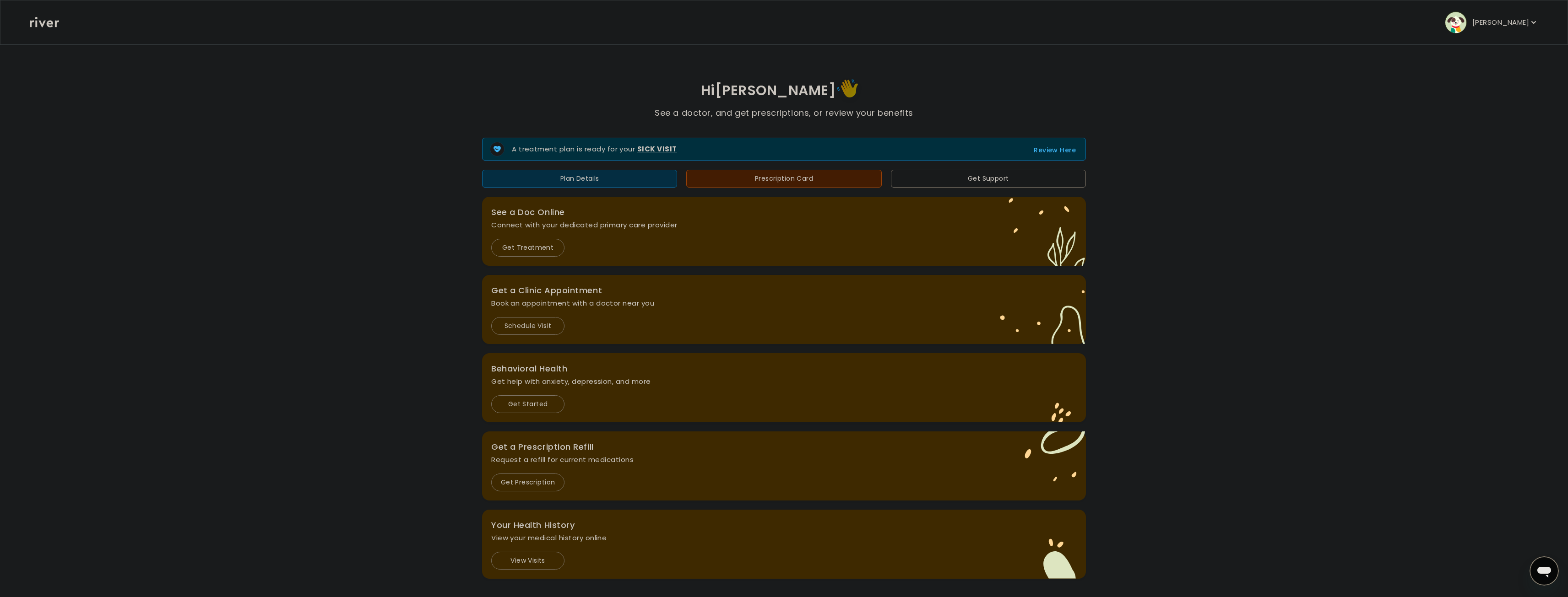
click at [1523, 21] on p "[PERSON_NAME]" at bounding box center [1500, 22] width 57 height 13
click at [1448, 49] on div "Profile" at bounding box center [1480, 49] width 114 height 21
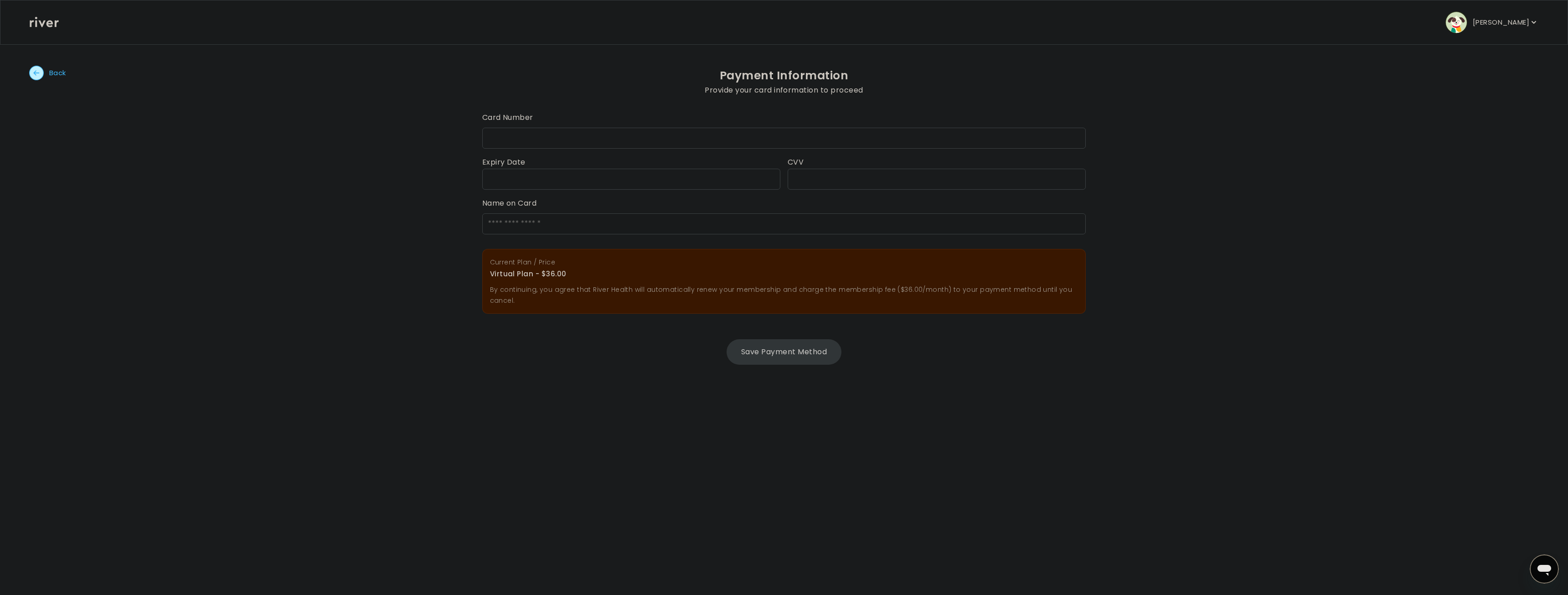
click at [612, 133] on div at bounding box center [784, 138] width 604 height 21
click at [1281, 132] on div "Back Payment Information Provide your card information to proceed Card Number E…" at bounding box center [783, 217] width 1509 height 347
click at [38, 73] on icon "button" at bounding box center [36, 73] width 15 height 15
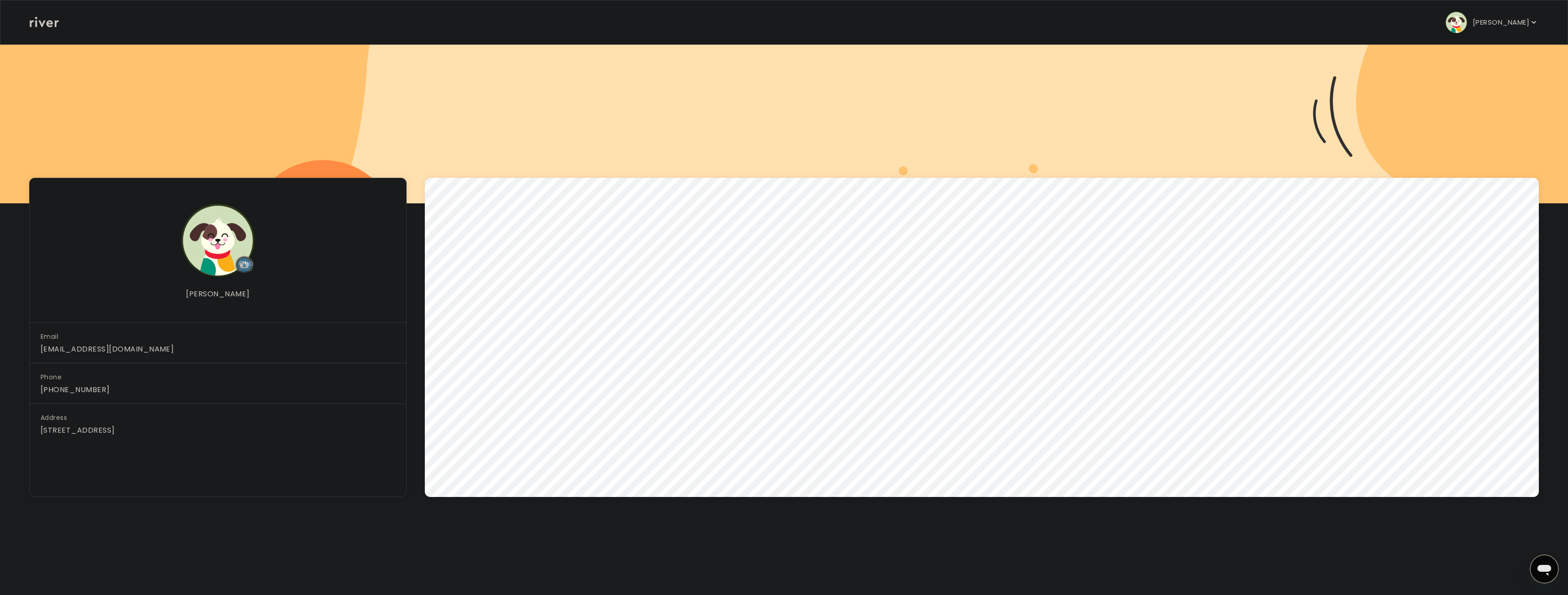
click at [1503, 20] on p "[PERSON_NAME]" at bounding box center [1500, 22] width 57 height 13
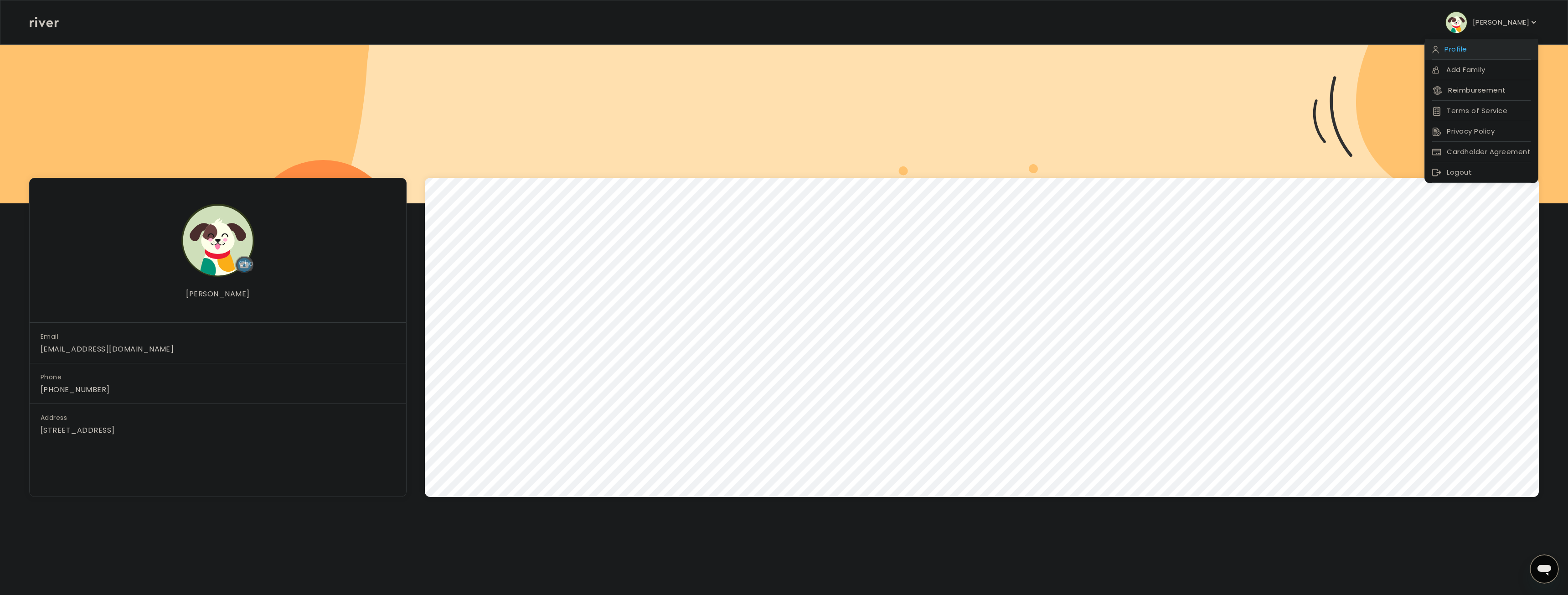
click at [1466, 51] on div "Profile" at bounding box center [1482, 49] width 113 height 20
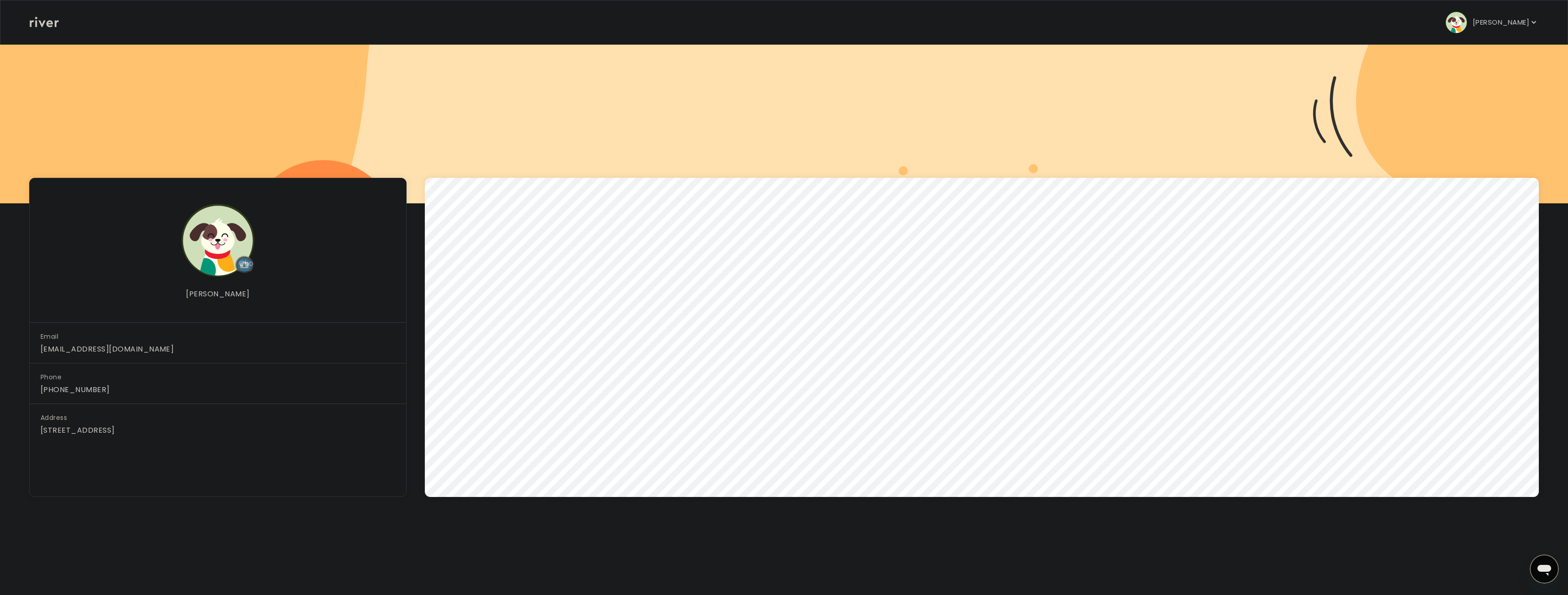
click at [49, 24] on icon at bounding box center [44, 21] width 29 height 10
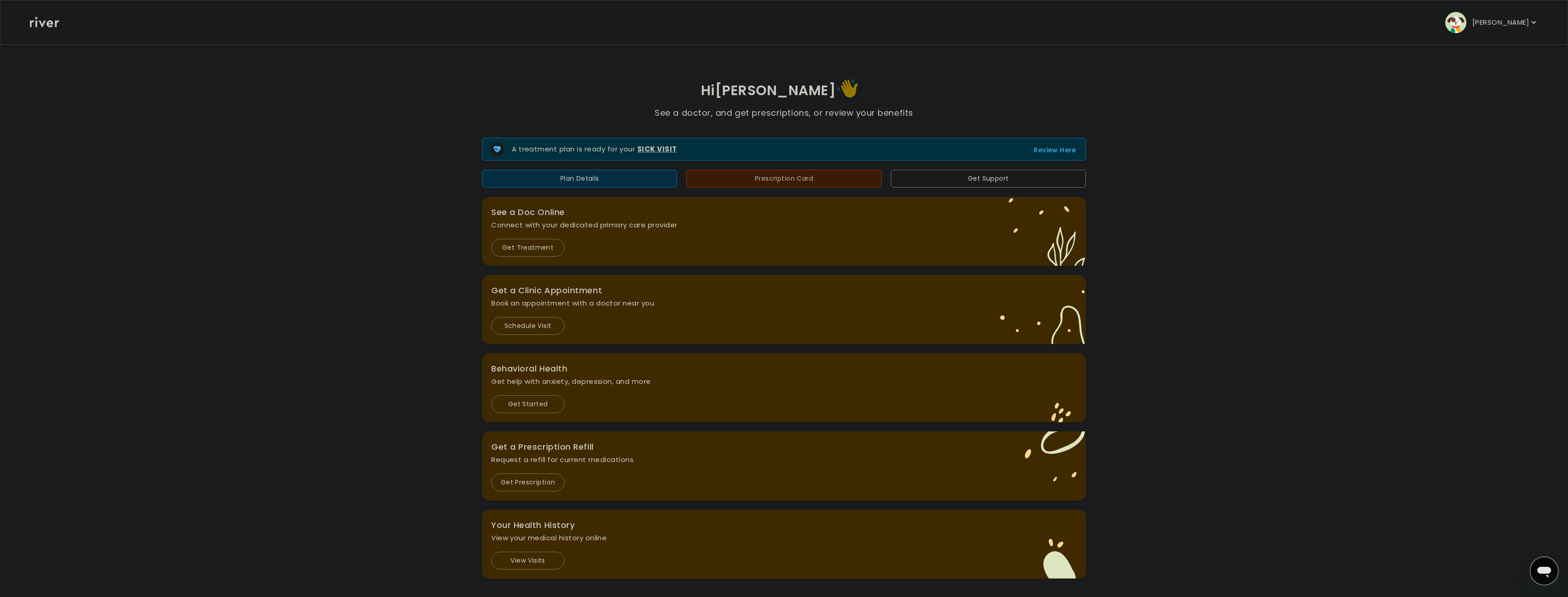
click at [757, 174] on button "Prescription Card" at bounding box center [783, 178] width 195 height 18
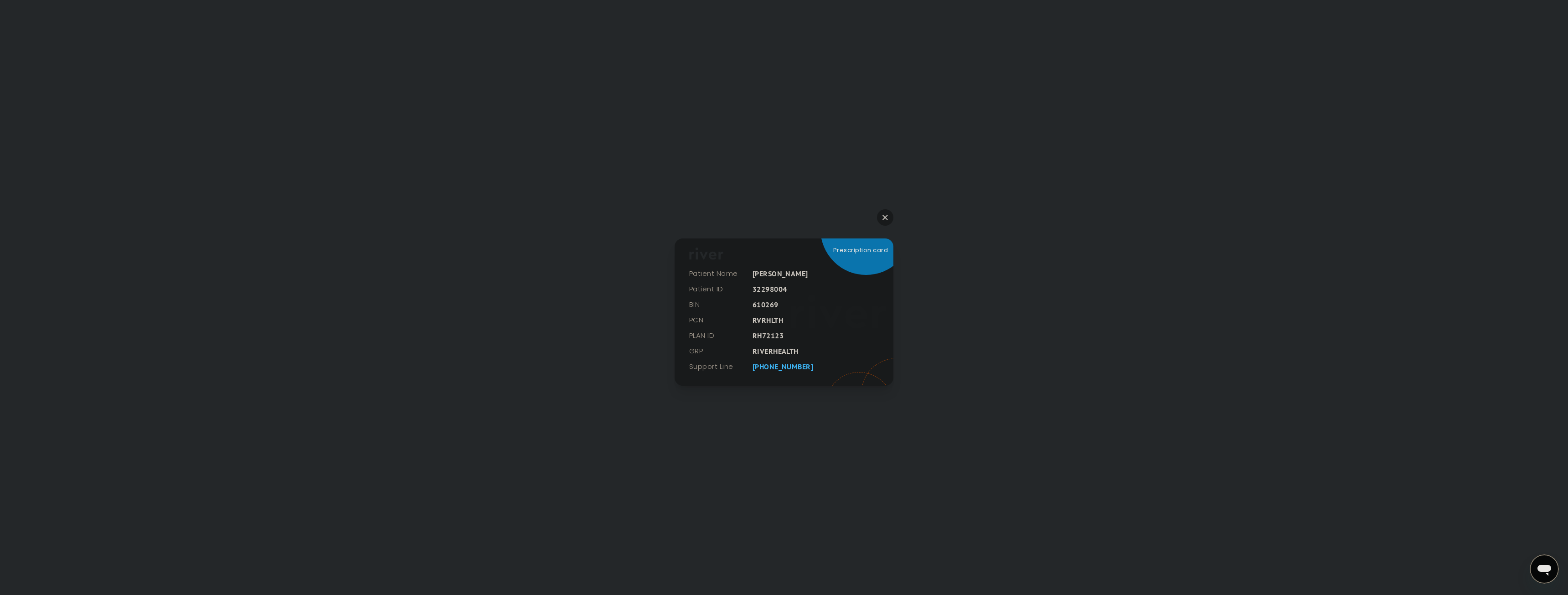
click at [884, 213] on button "button" at bounding box center [885, 218] width 17 height 17
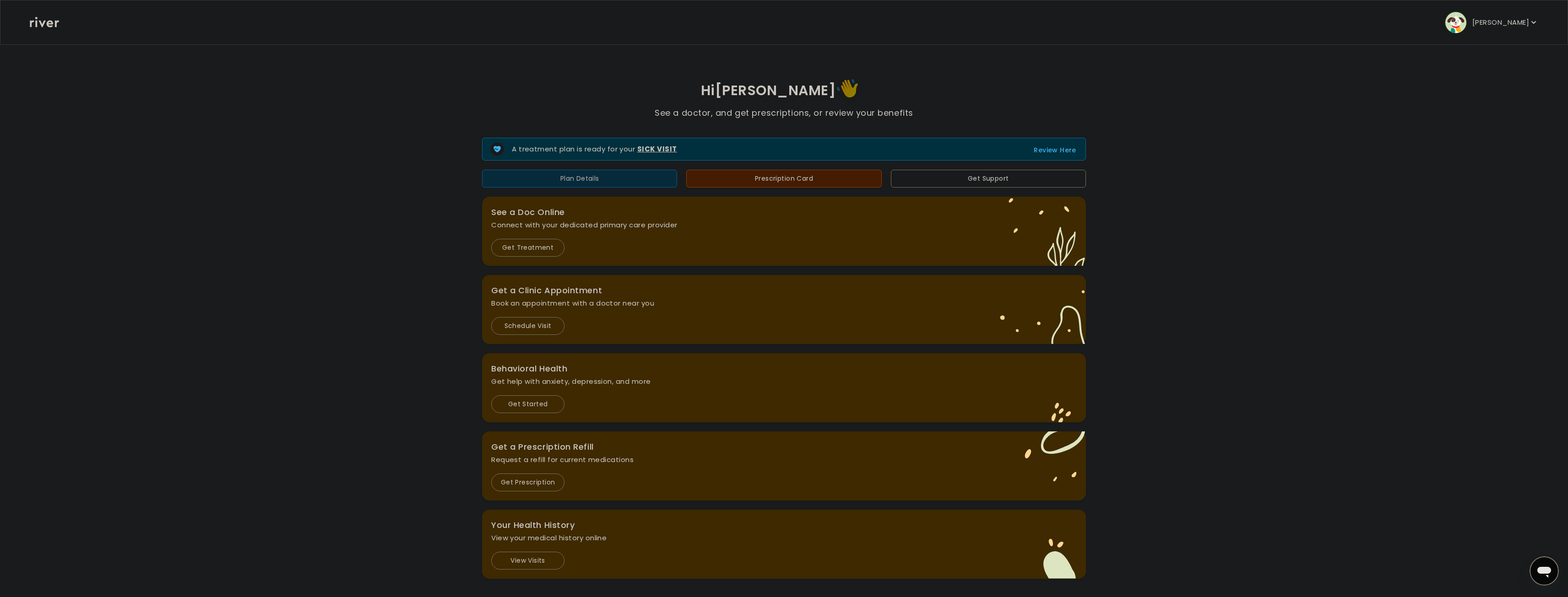
click at [589, 179] on button "Plan Details" at bounding box center [579, 178] width 195 height 18
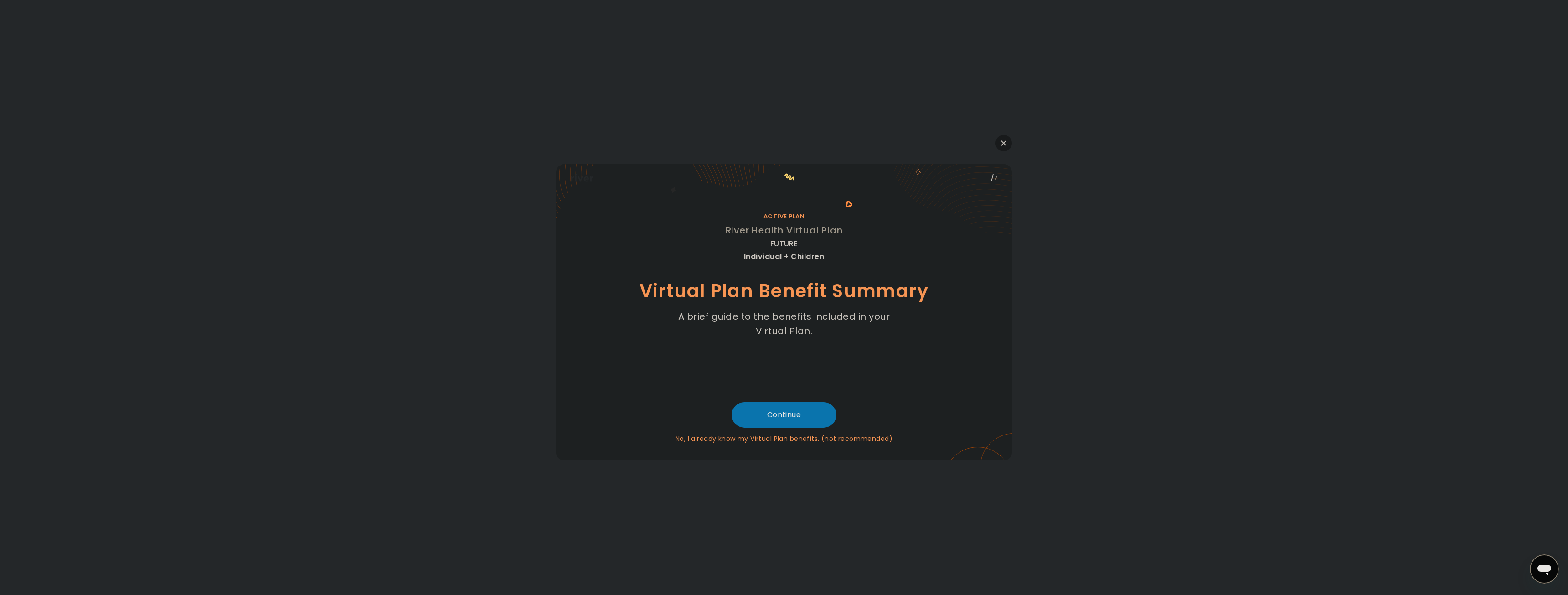
click at [999, 146] on button "button" at bounding box center [1004, 143] width 17 height 17
